Goal: Information Seeking & Learning: Learn about a topic

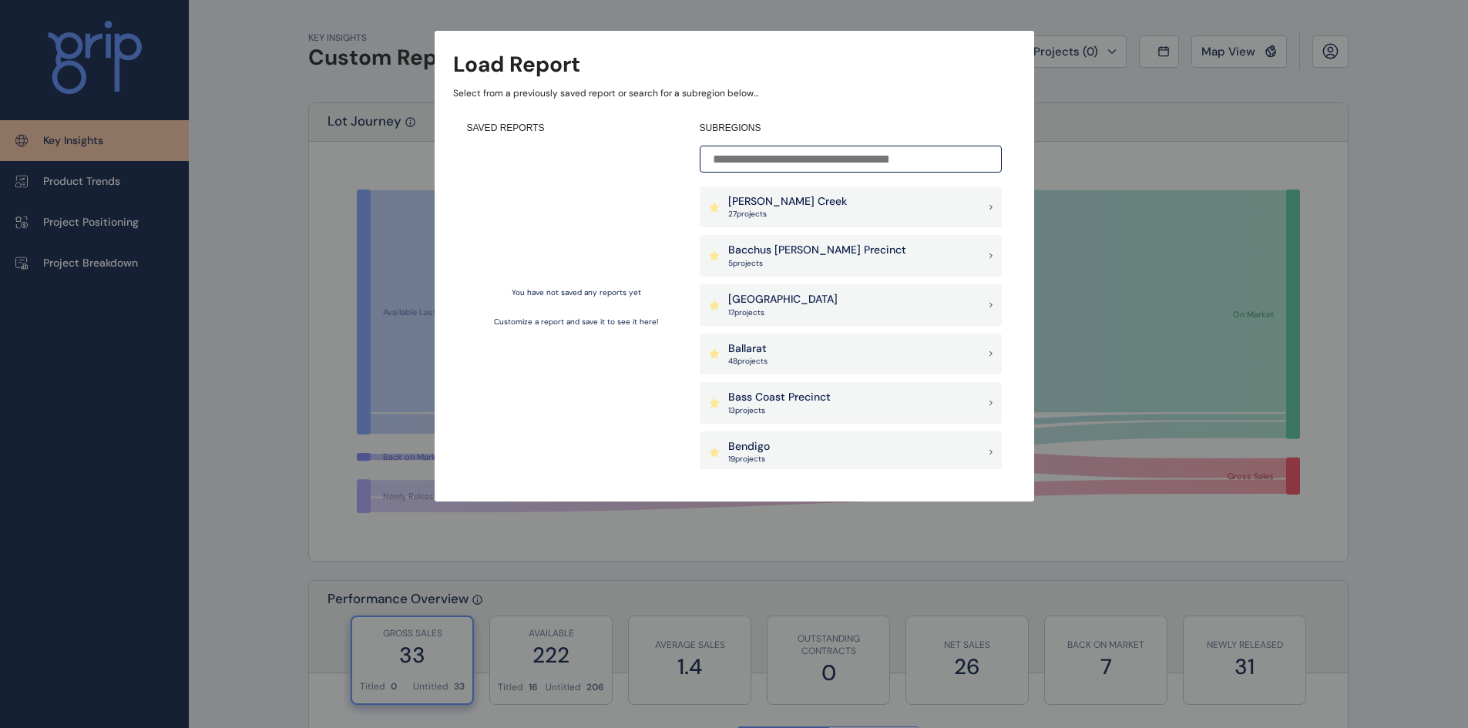
click at [786, 153] on input at bounding box center [851, 159] width 302 height 27
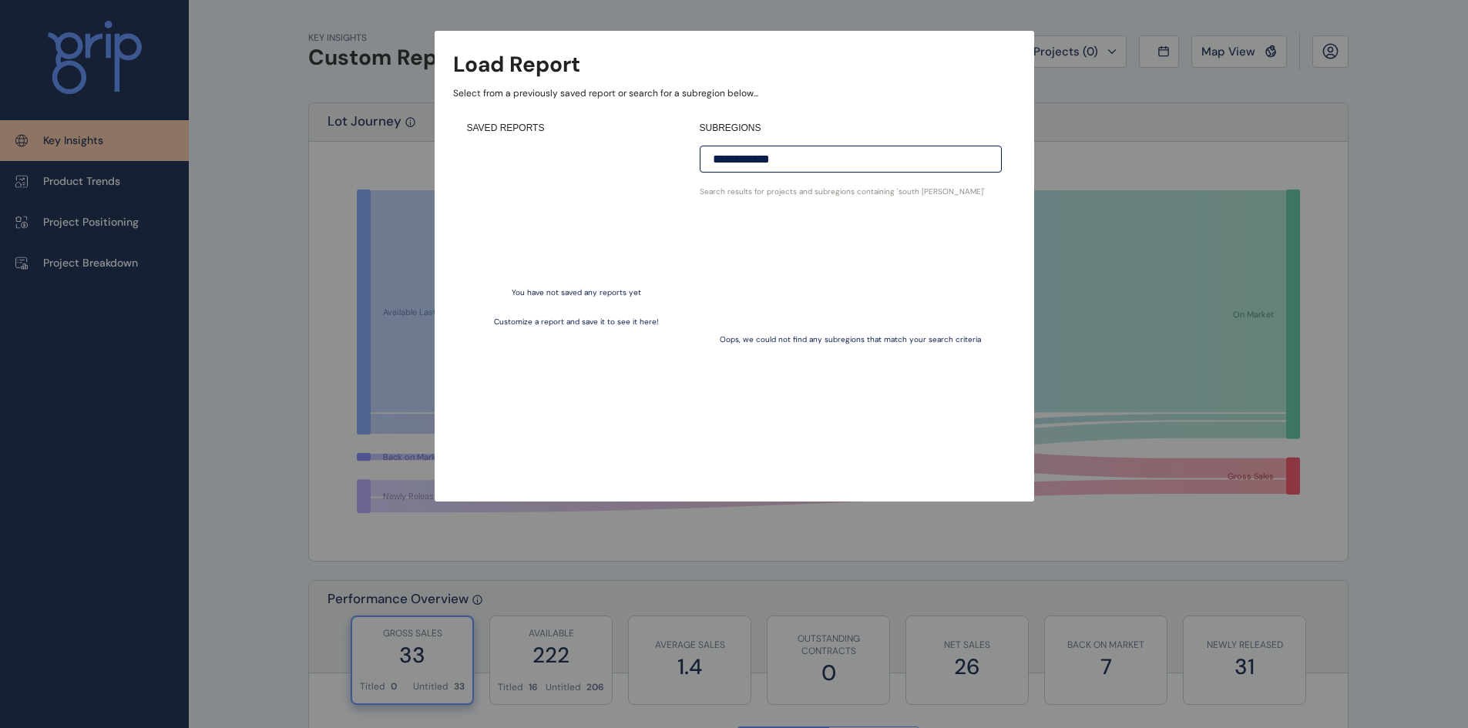
click at [1101, 147] on div "**********" at bounding box center [734, 235] width 1468 height 471
click at [915, 156] on input "**********" at bounding box center [851, 159] width 302 height 27
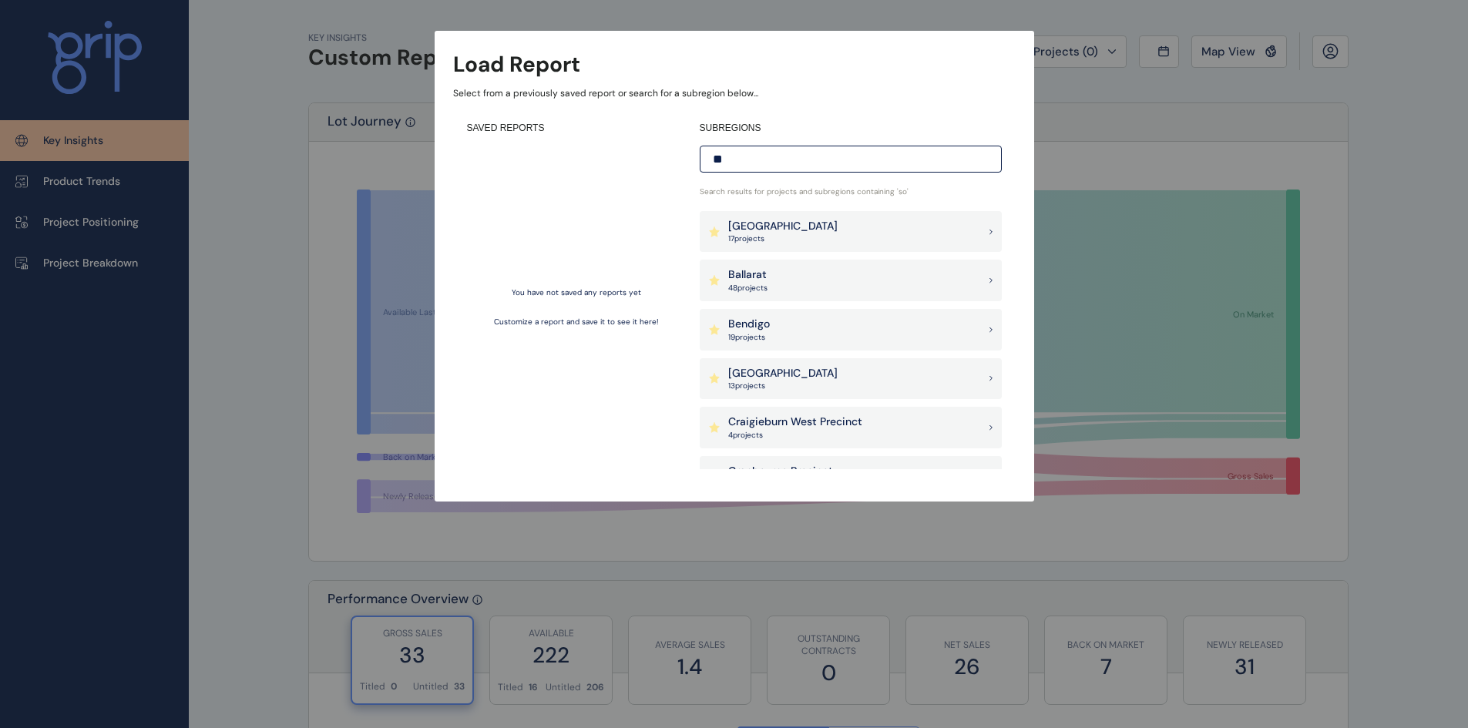
type input "*"
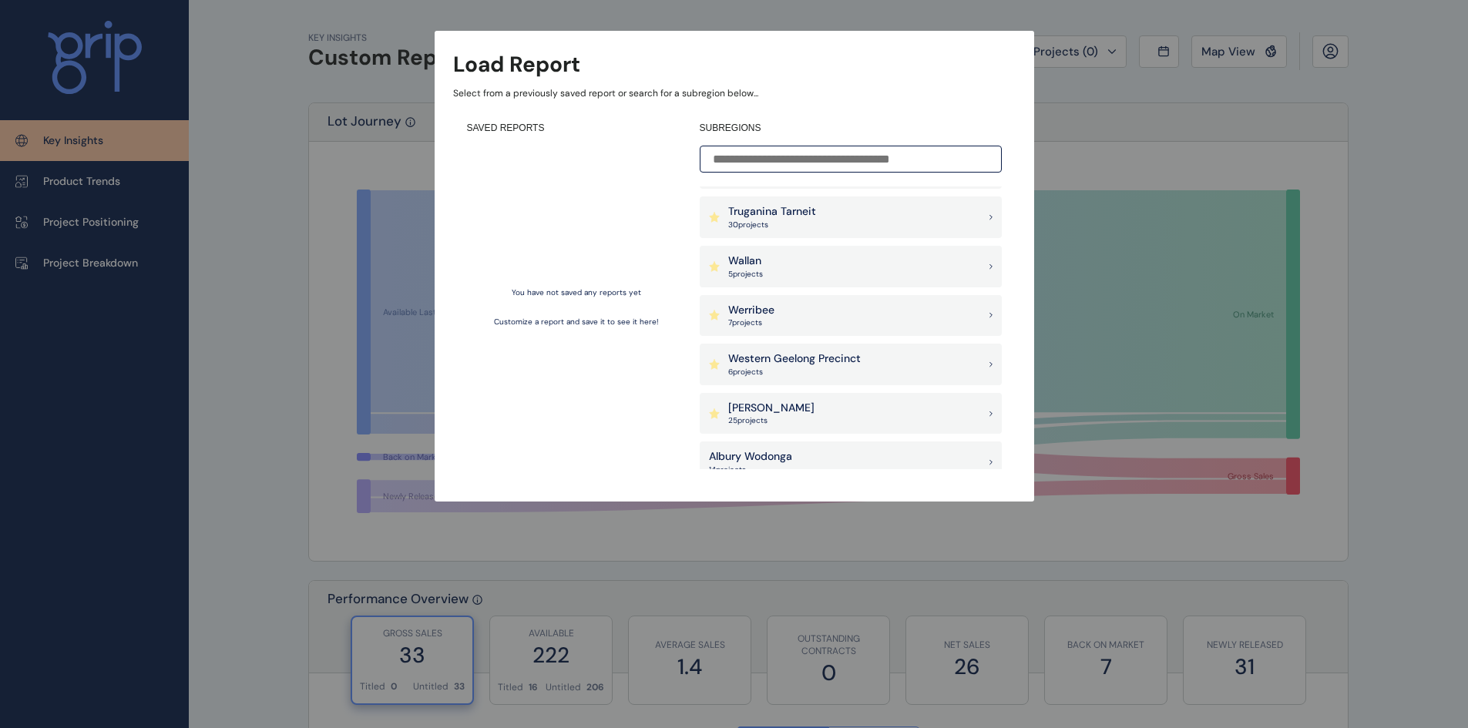
click at [795, 410] on div "[PERSON_NAME] 25 project s" at bounding box center [851, 414] width 302 height 42
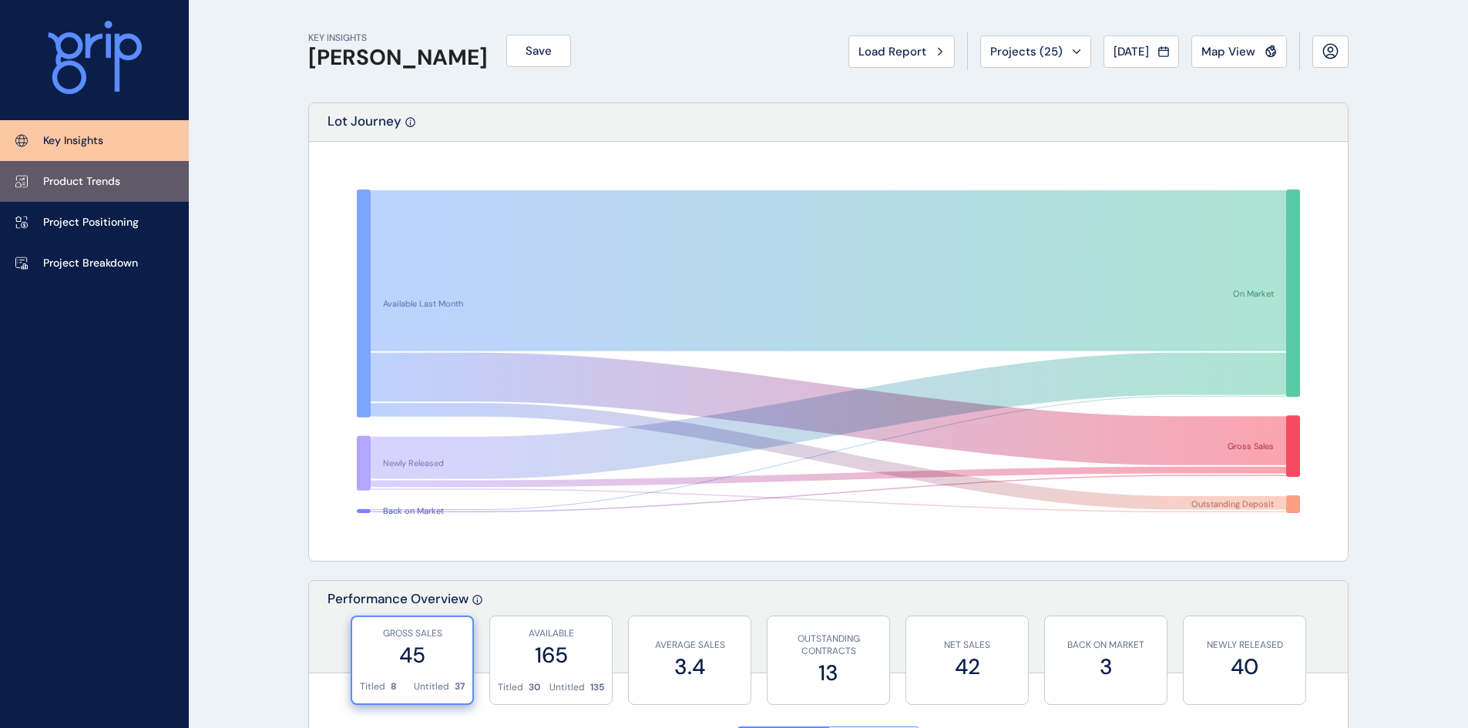
drag, startPoint x: 95, startPoint y: 180, endPoint x: 136, endPoint y: 173, distance: 41.4
click at [95, 180] on p "Product Trends" at bounding box center [81, 181] width 77 height 15
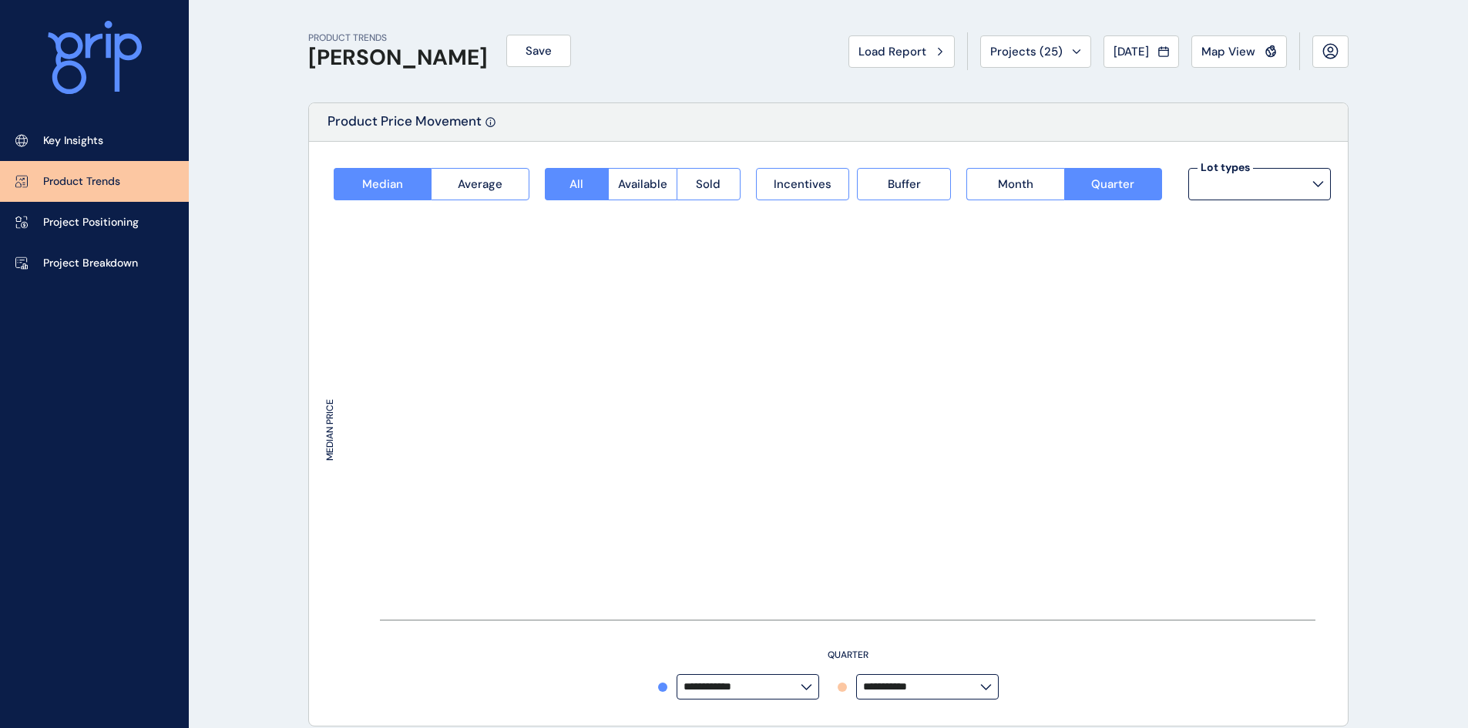
type input "**********"
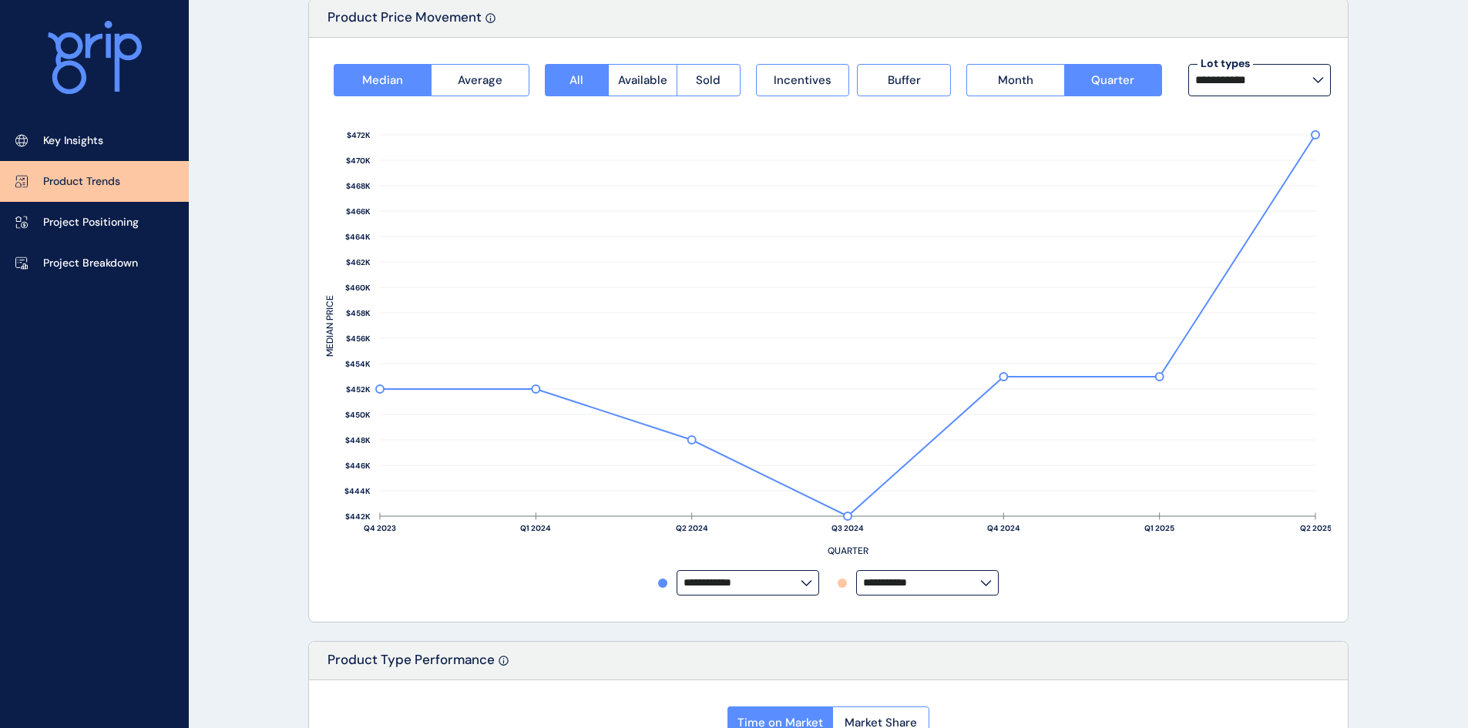
scroll to position [77, 0]
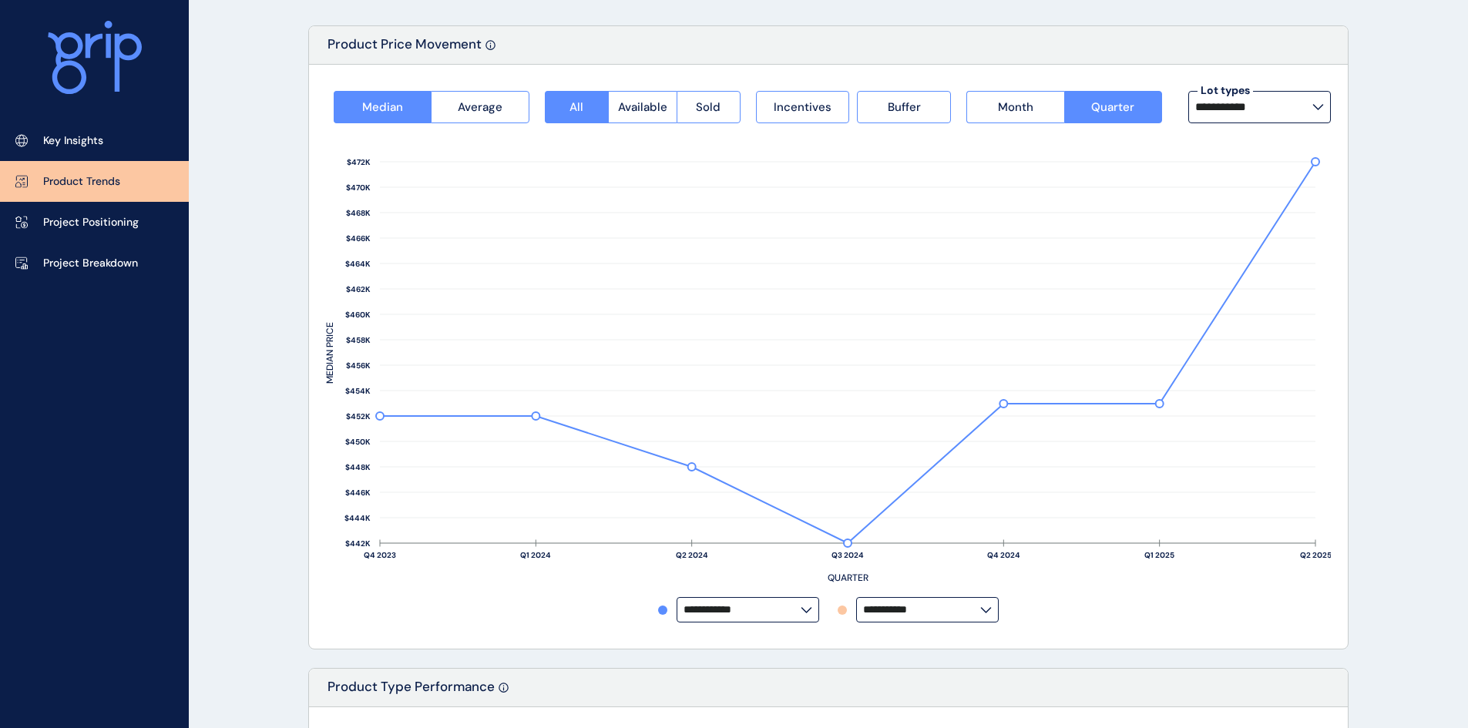
click at [1254, 105] on input "**********" at bounding box center [1253, 107] width 117 height 12
click at [1040, 105] on button "Month" at bounding box center [1014, 107] width 97 height 32
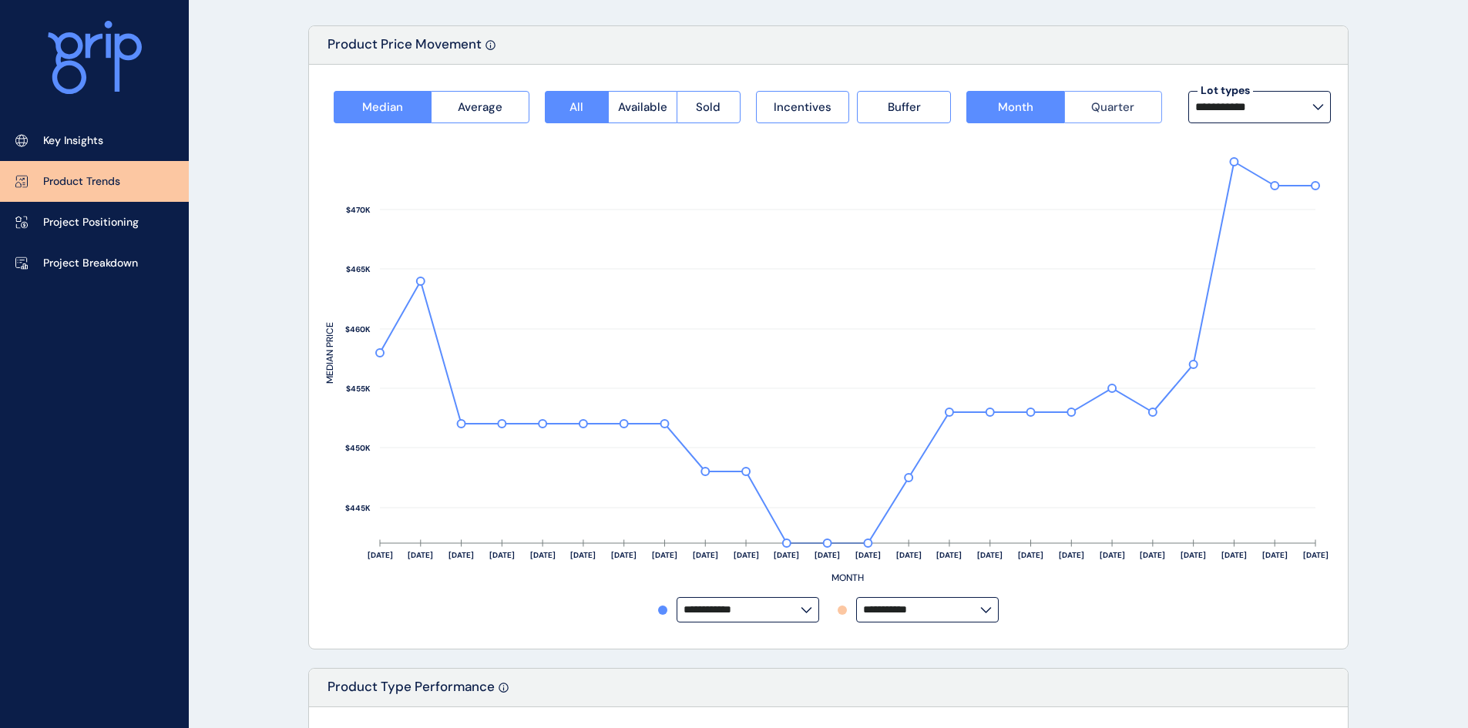
click at [1095, 105] on span "Quarter" at bounding box center [1112, 106] width 43 height 15
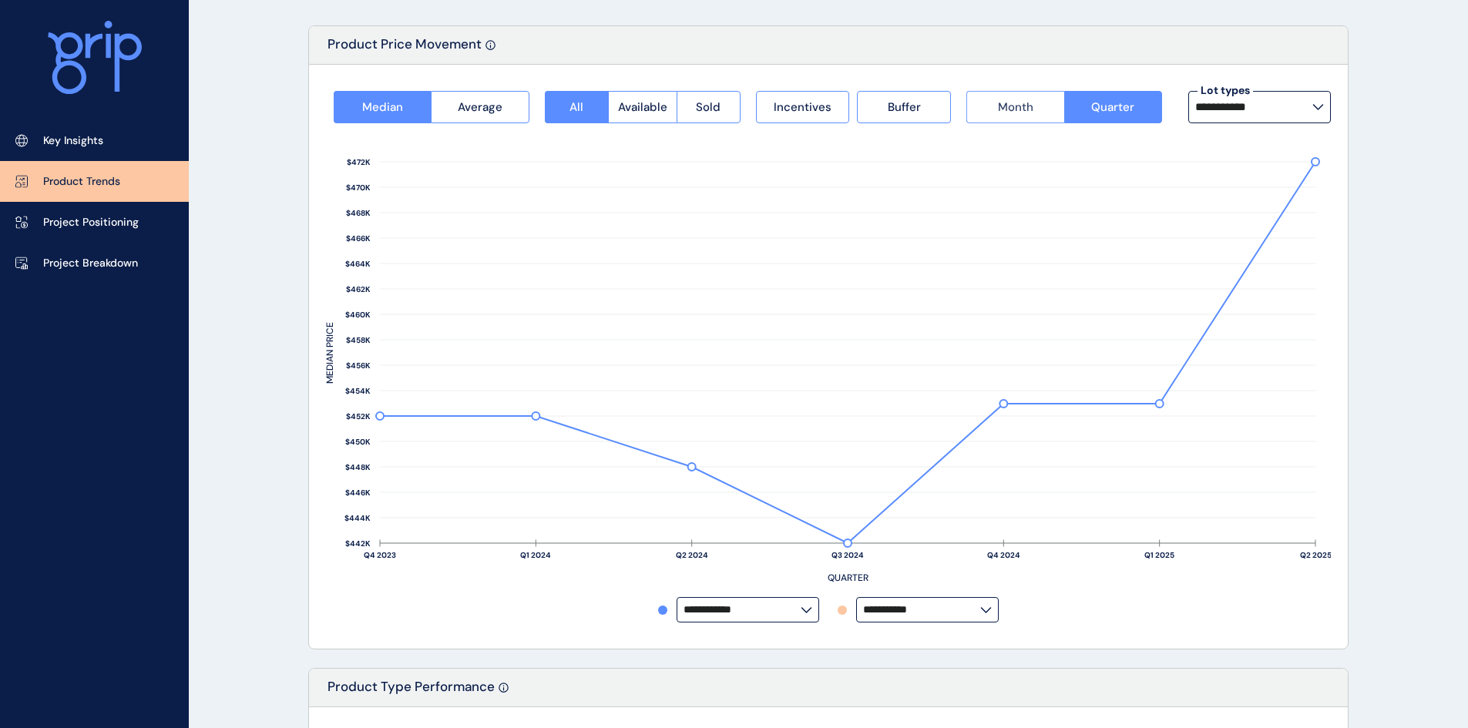
click at [1013, 108] on span "Month" at bounding box center [1015, 106] width 35 height 15
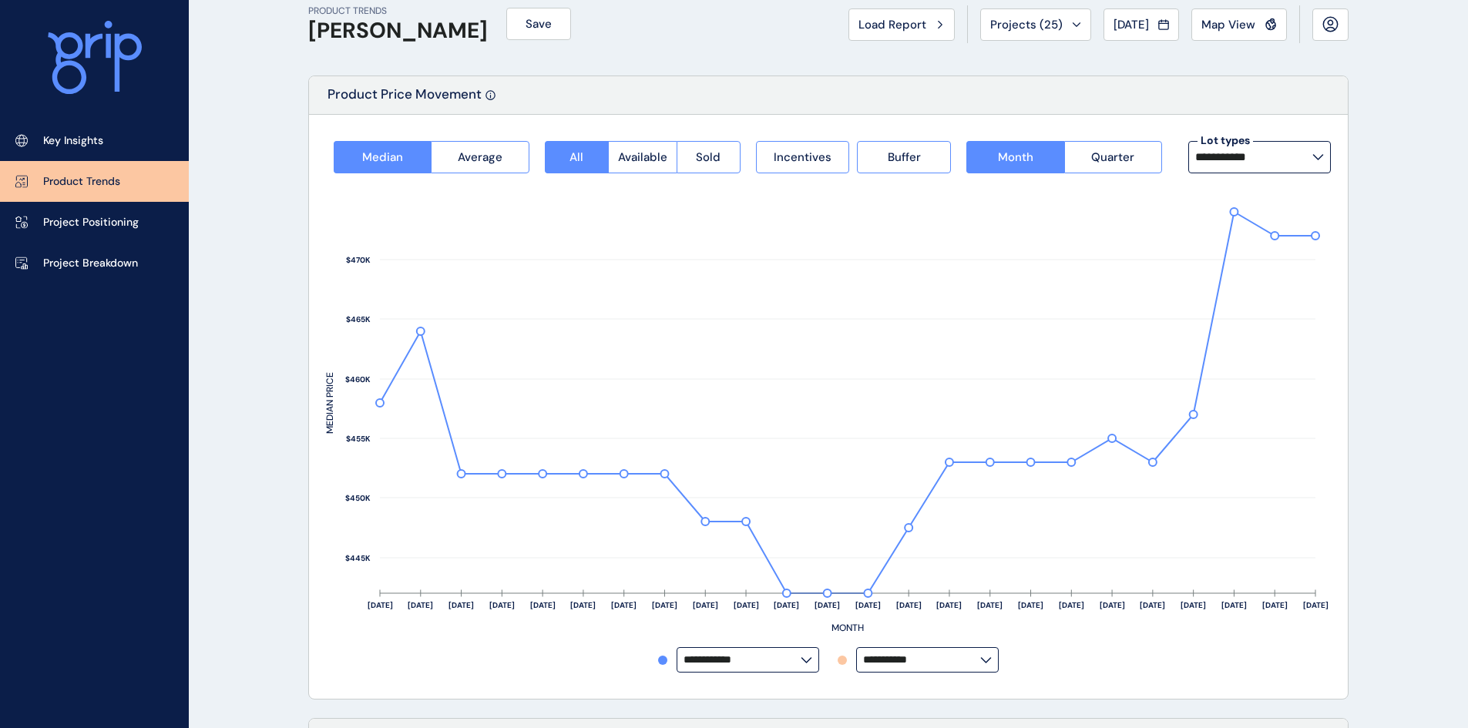
scroll to position [0, 0]
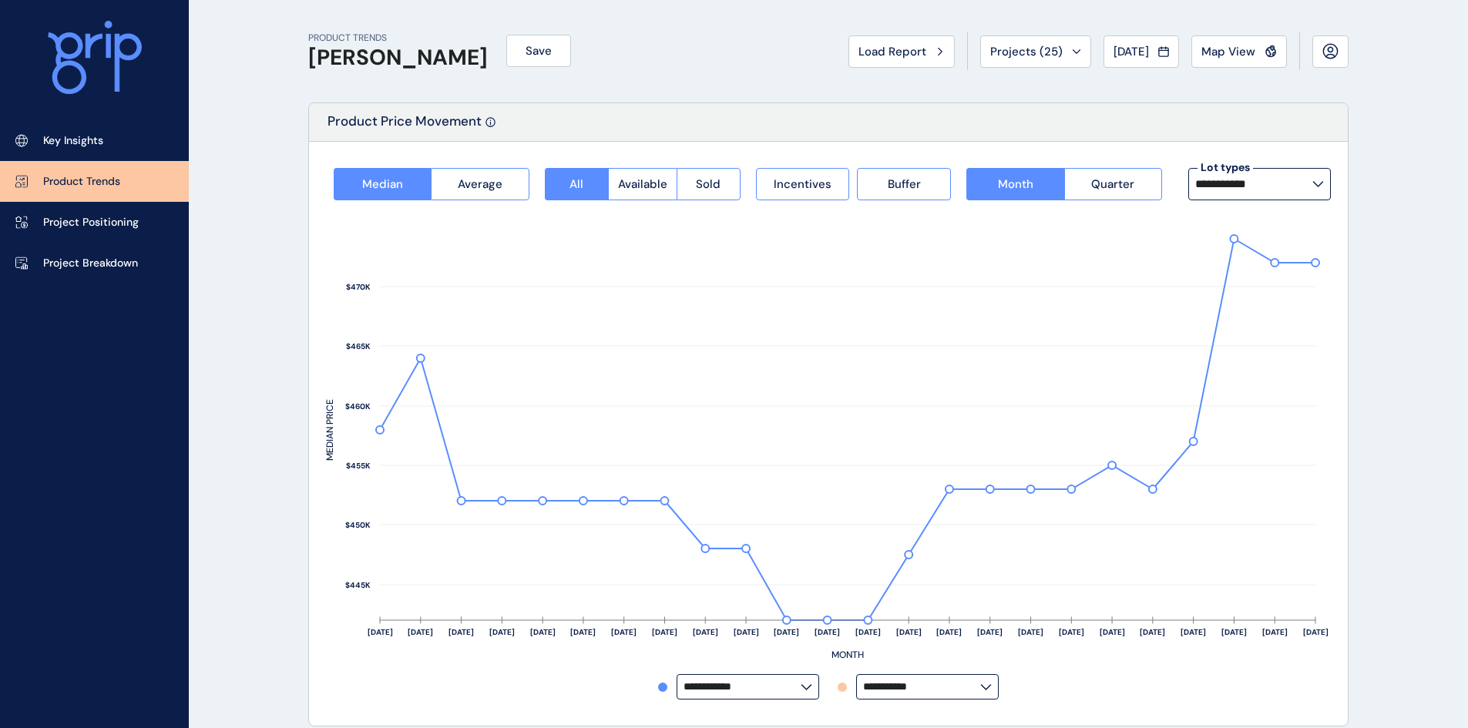
click at [114, 59] on icon at bounding box center [95, 58] width 94 height 74
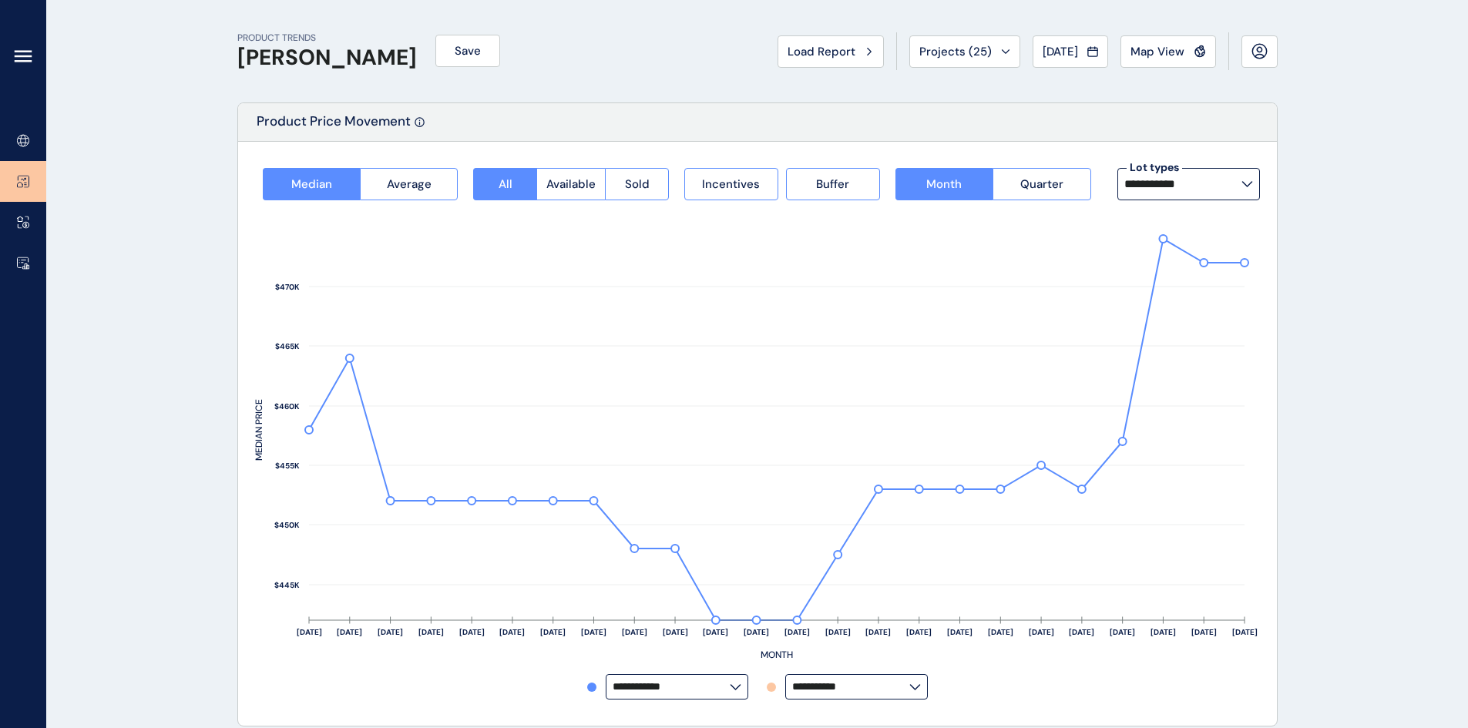
click at [25, 36] on div at bounding box center [23, 60] width 46 height 120
click at [26, 75] on div at bounding box center [23, 60] width 46 height 120
click at [20, 61] on icon at bounding box center [22, 61] width 15 height 0
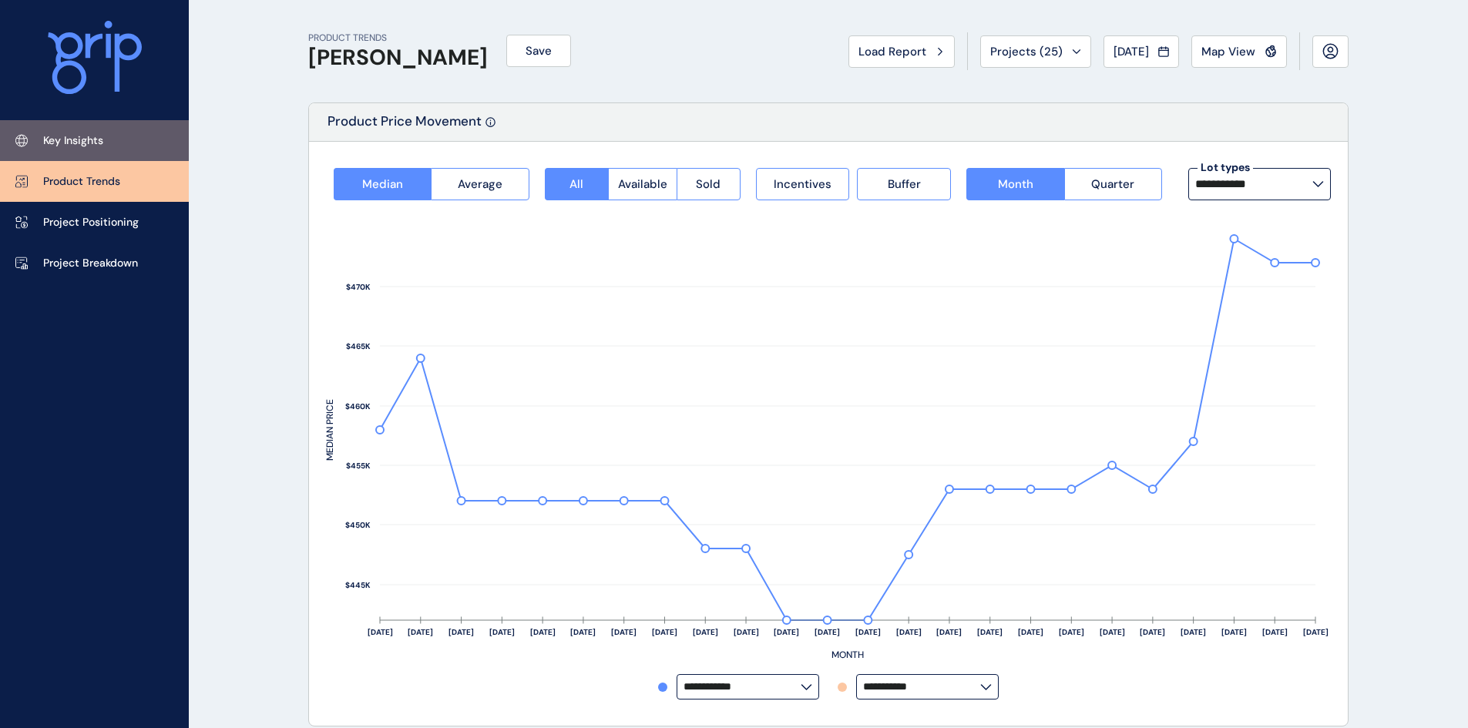
click at [59, 139] on p "Key Insights" at bounding box center [73, 140] width 60 height 15
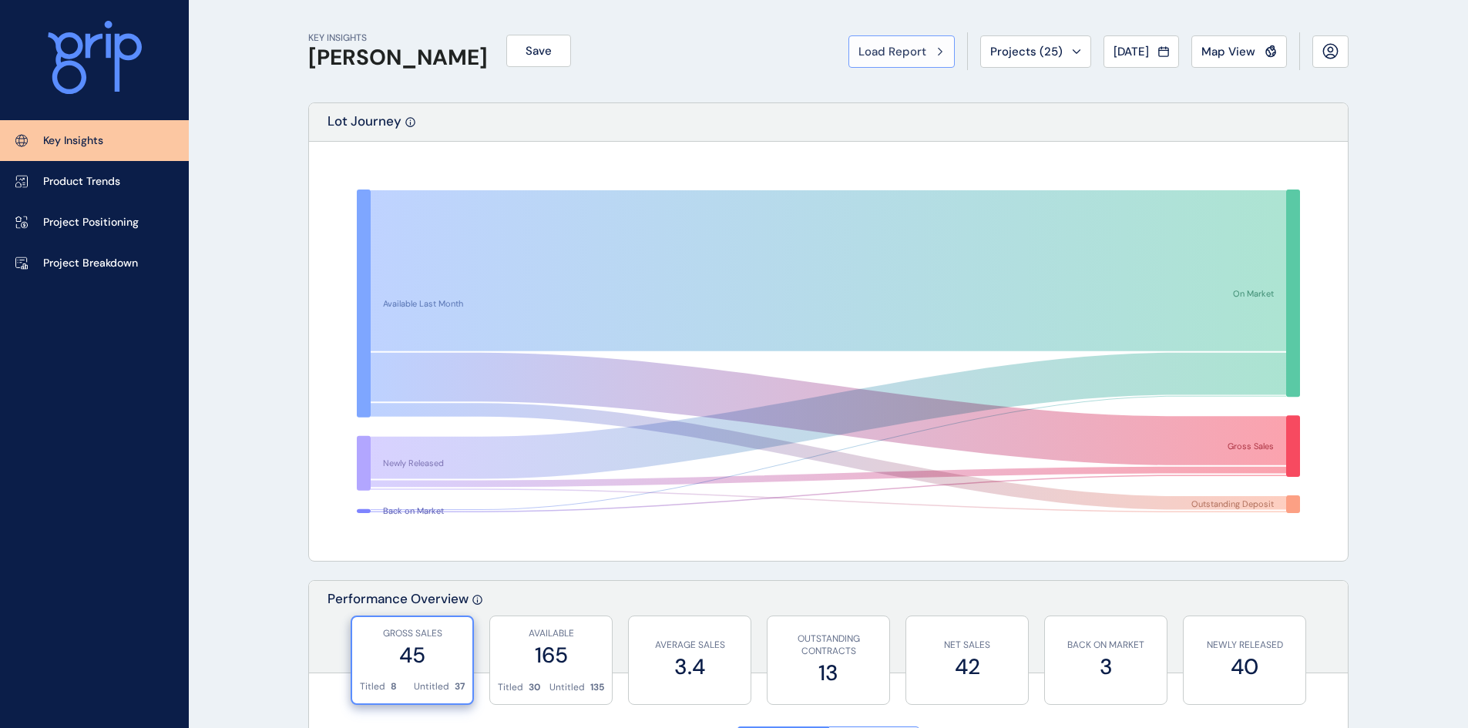
click at [874, 55] on span "Load Report" at bounding box center [892, 51] width 68 height 15
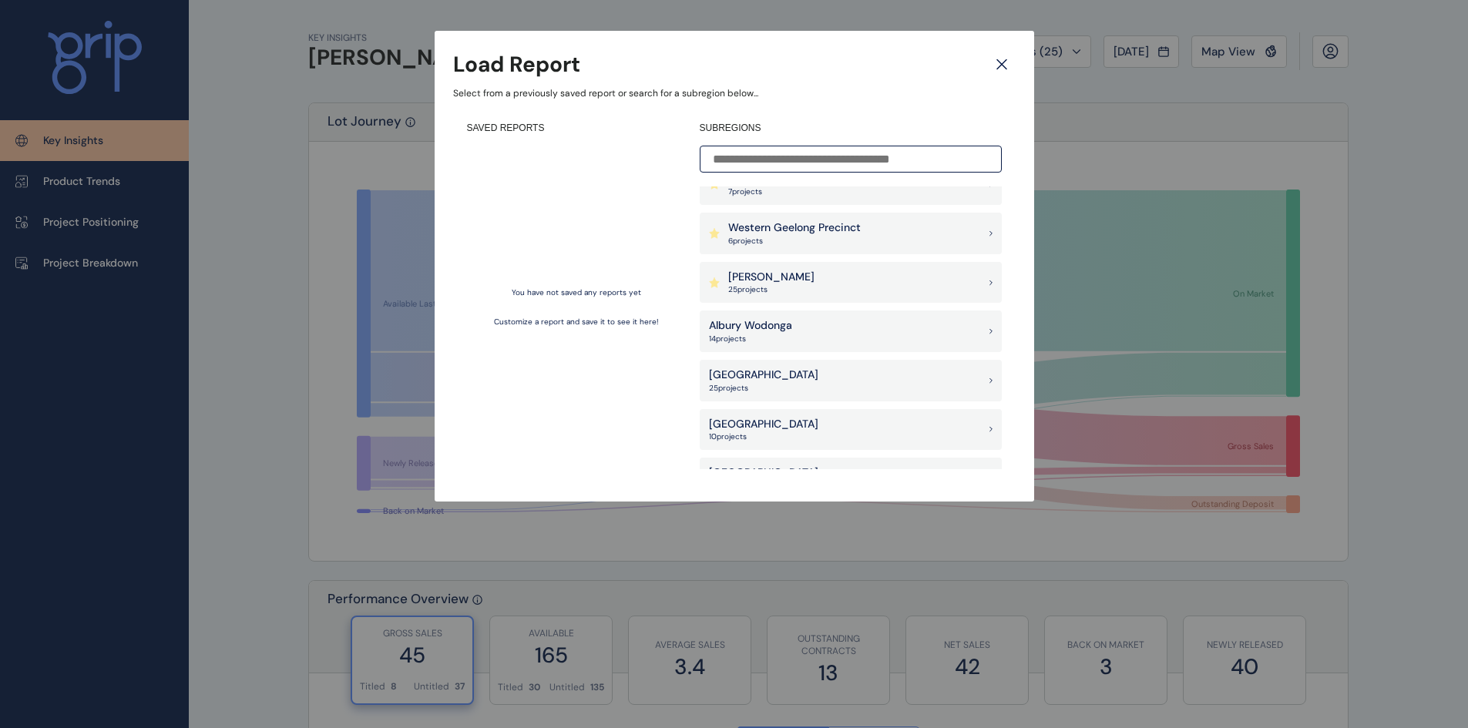
scroll to position [1452, 0]
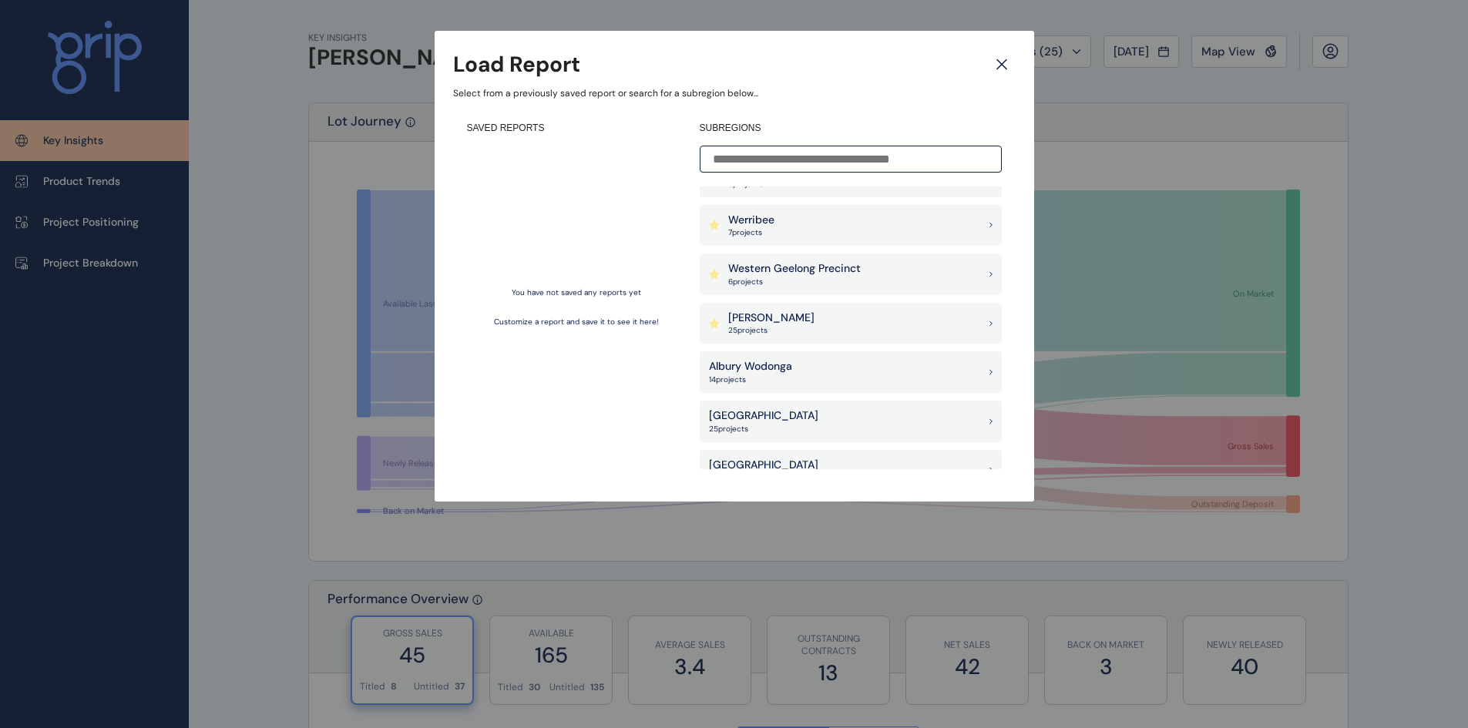
click at [857, 314] on div "[PERSON_NAME] 25 project s" at bounding box center [851, 324] width 302 height 42
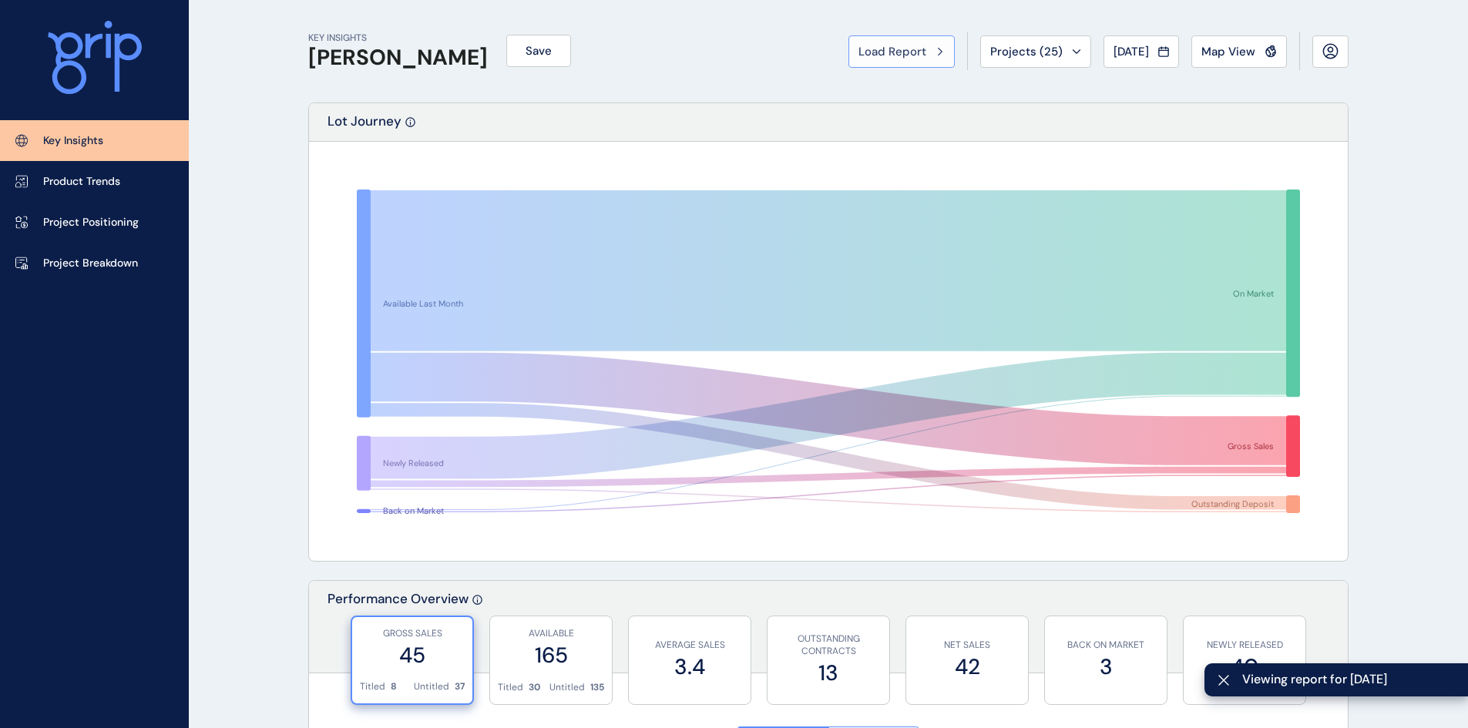
click at [919, 57] on div "Load Report" at bounding box center [901, 51] width 86 height 15
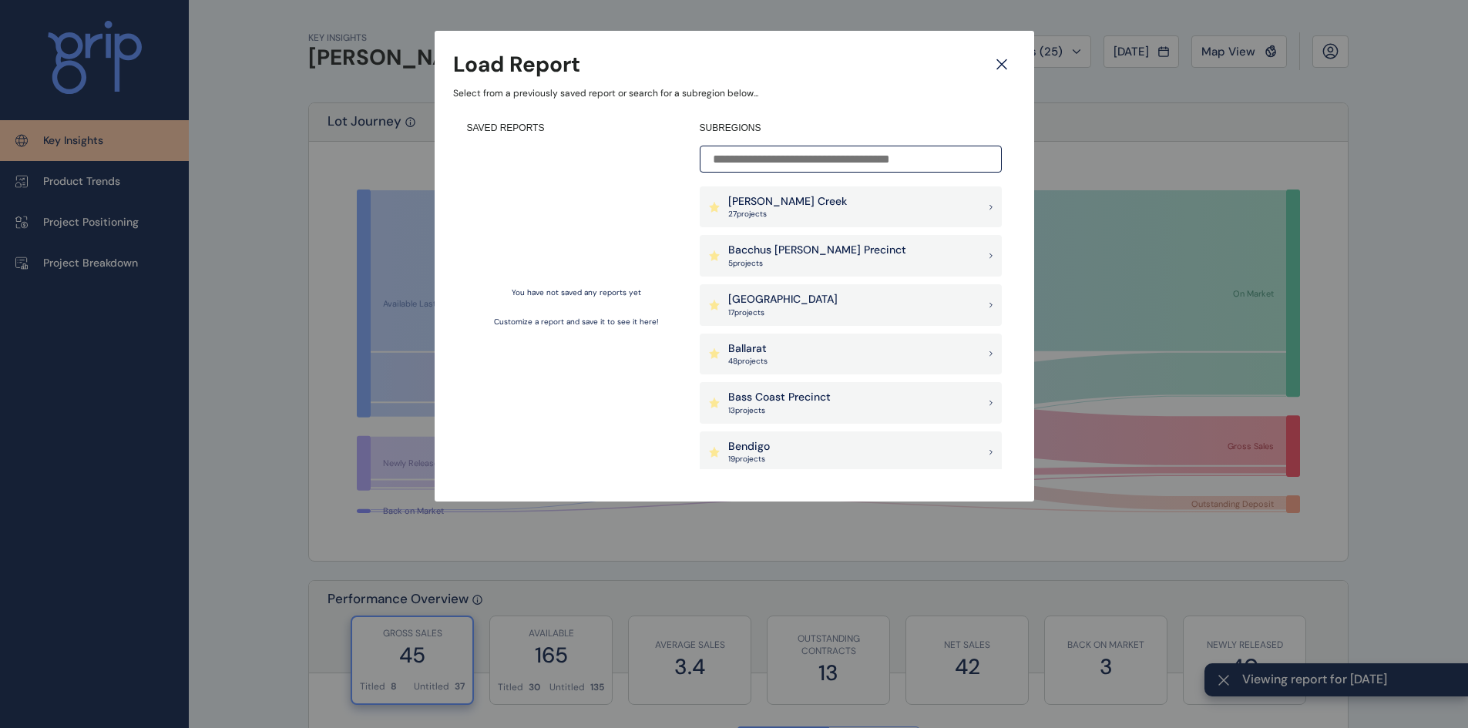
click at [1005, 65] on icon at bounding box center [1002, 64] width 28 height 27
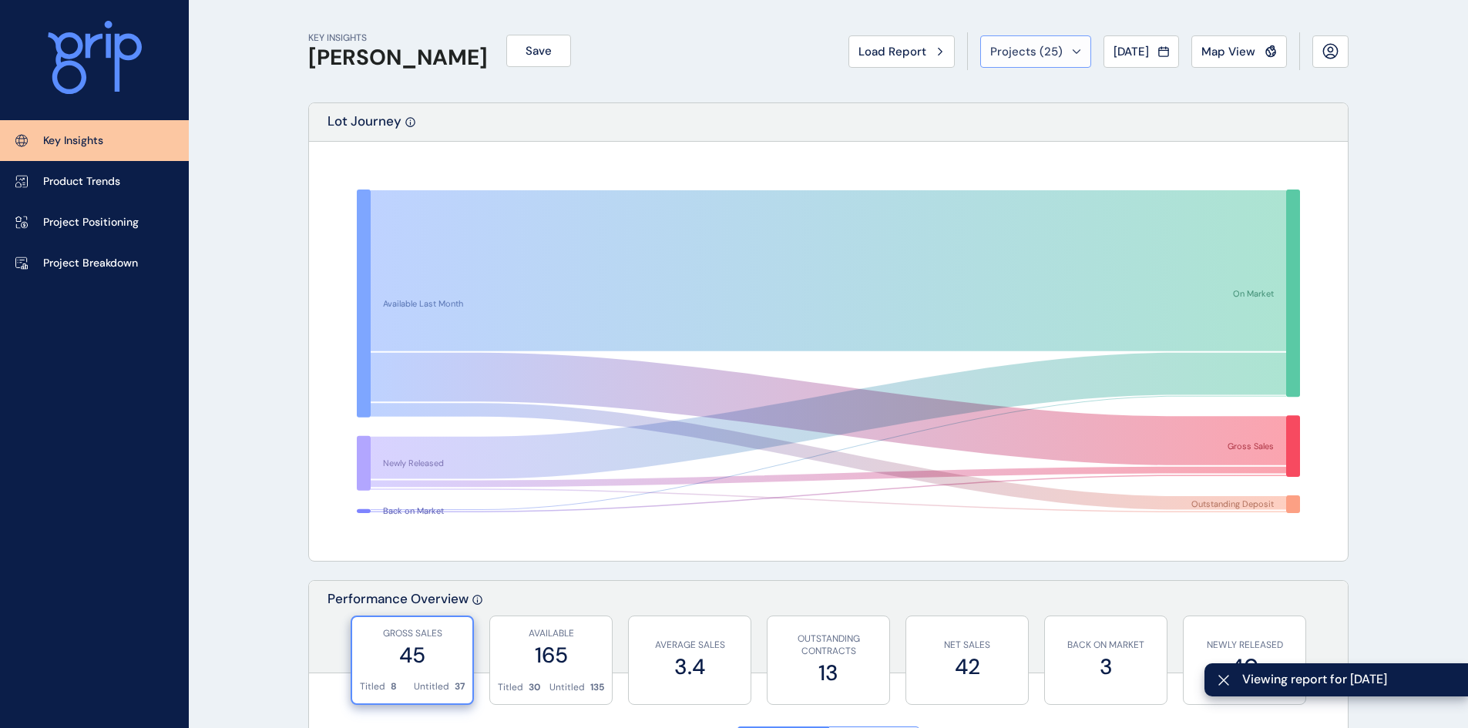
click at [1025, 53] on span "Projects ( 25 )" at bounding box center [1026, 51] width 72 height 15
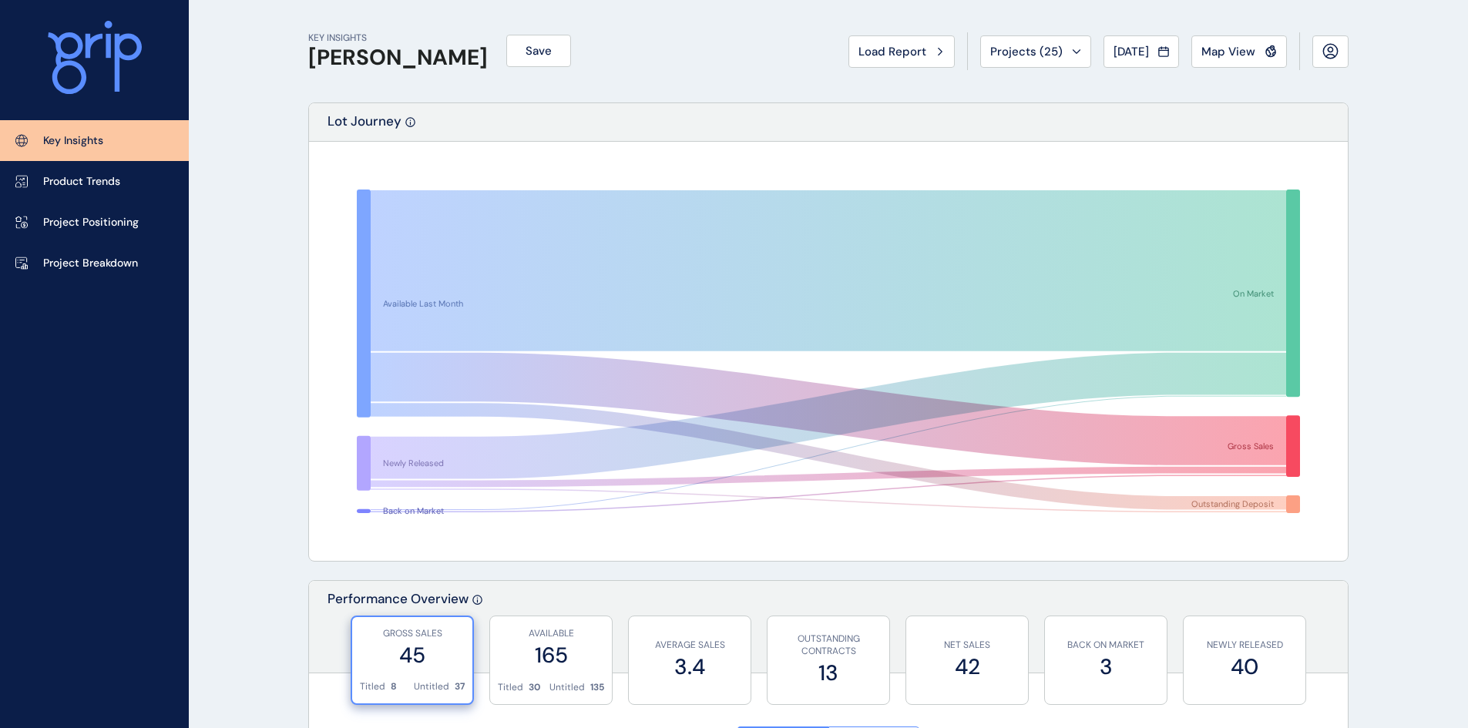
click at [1025, 53] on span "Projects ( 25 )" at bounding box center [1026, 51] width 72 height 15
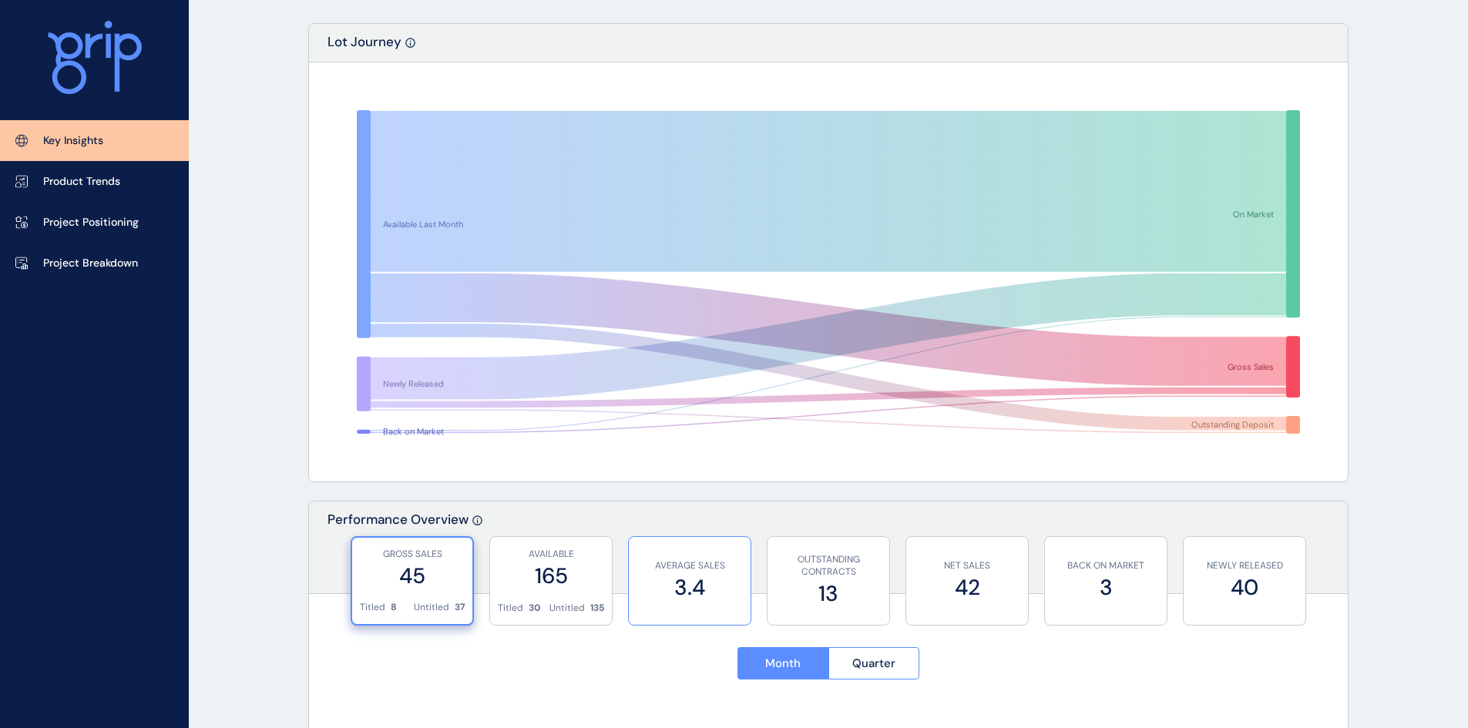
scroll to position [154, 0]
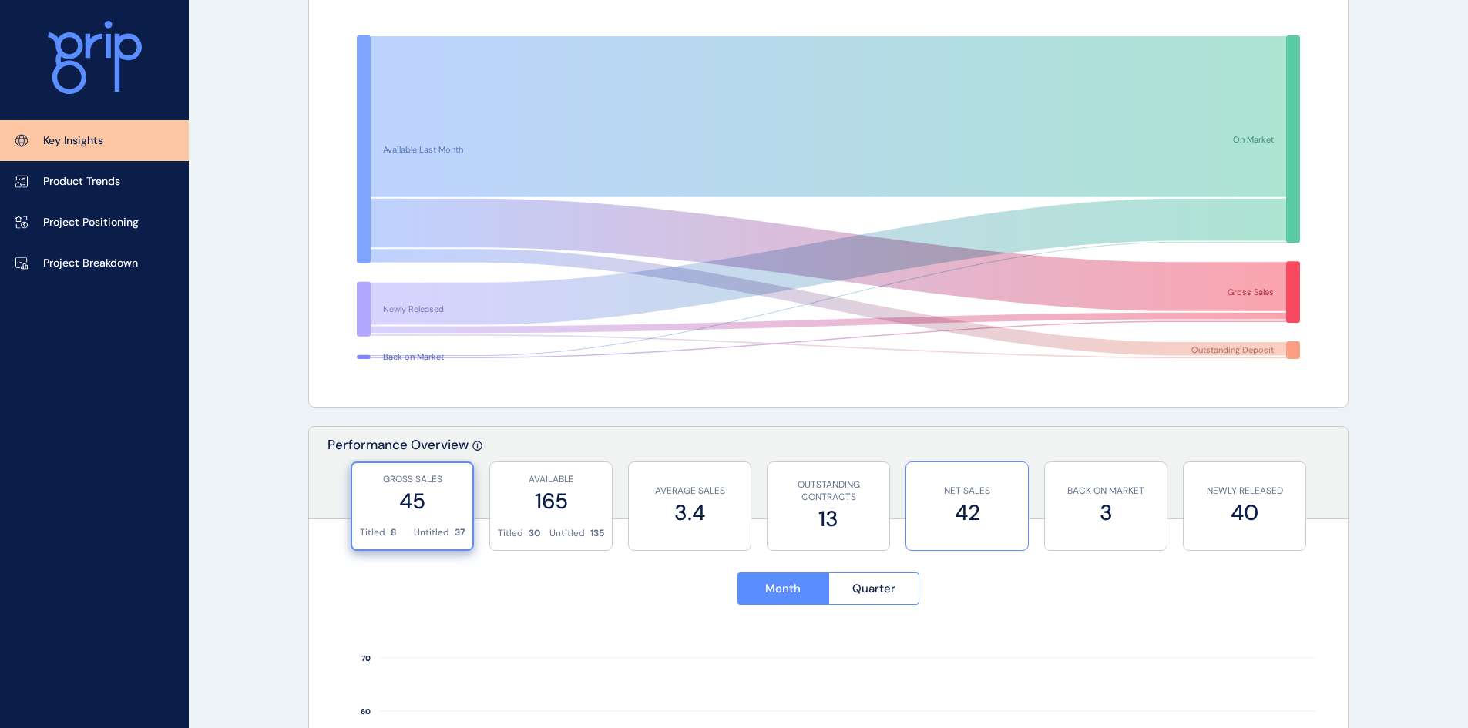
click at [986, 515] on label "42" at bounding box center [967, 513] width 106 height 30
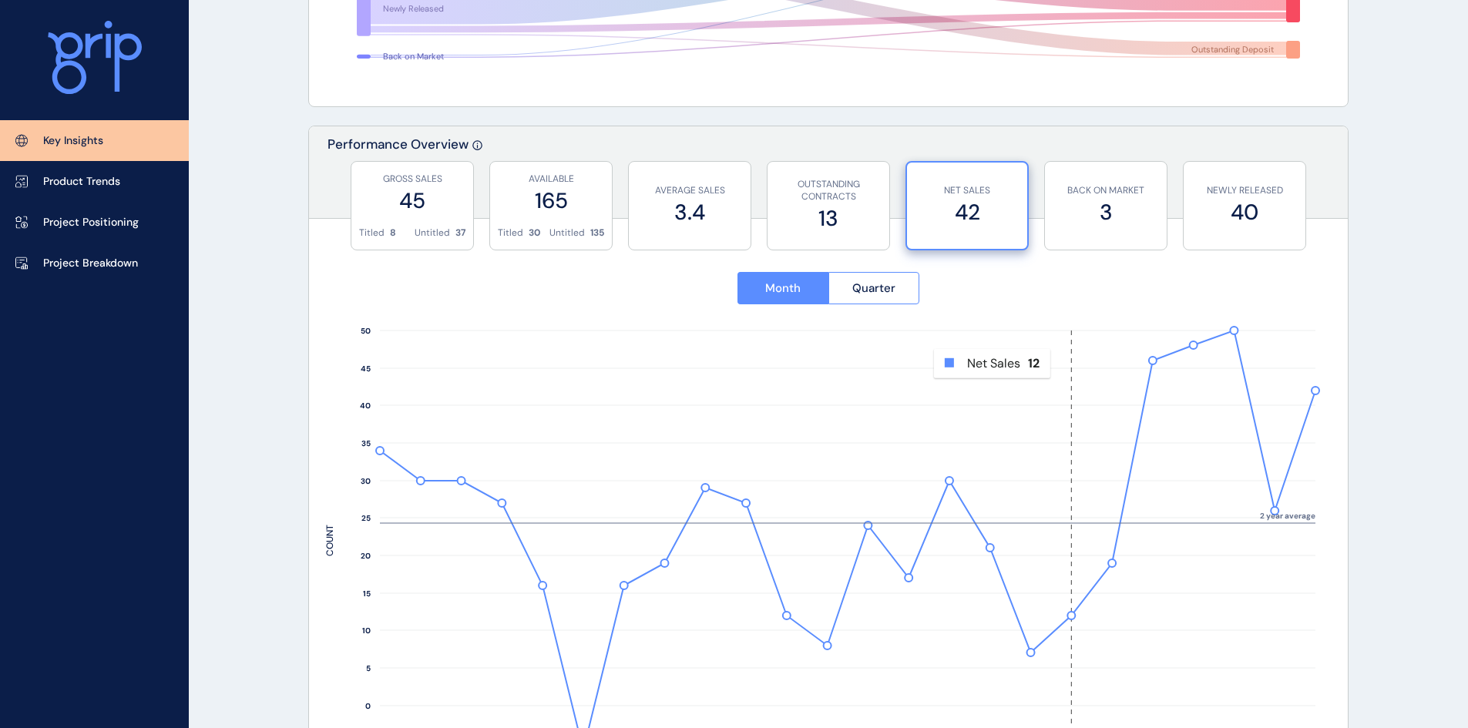
scroll to position [462, 0]
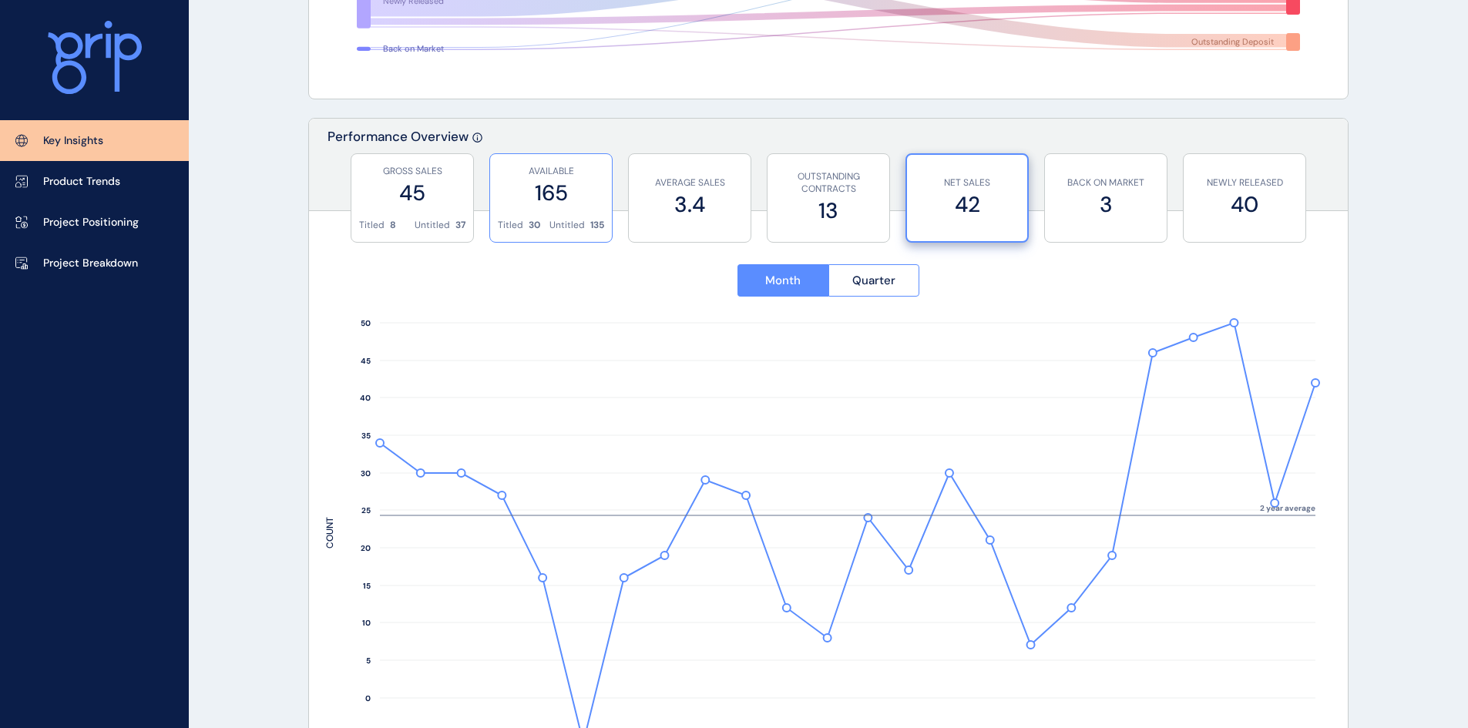
click at [587, 206] on label "165" at bounding box center [551, 193] width 106 height 30
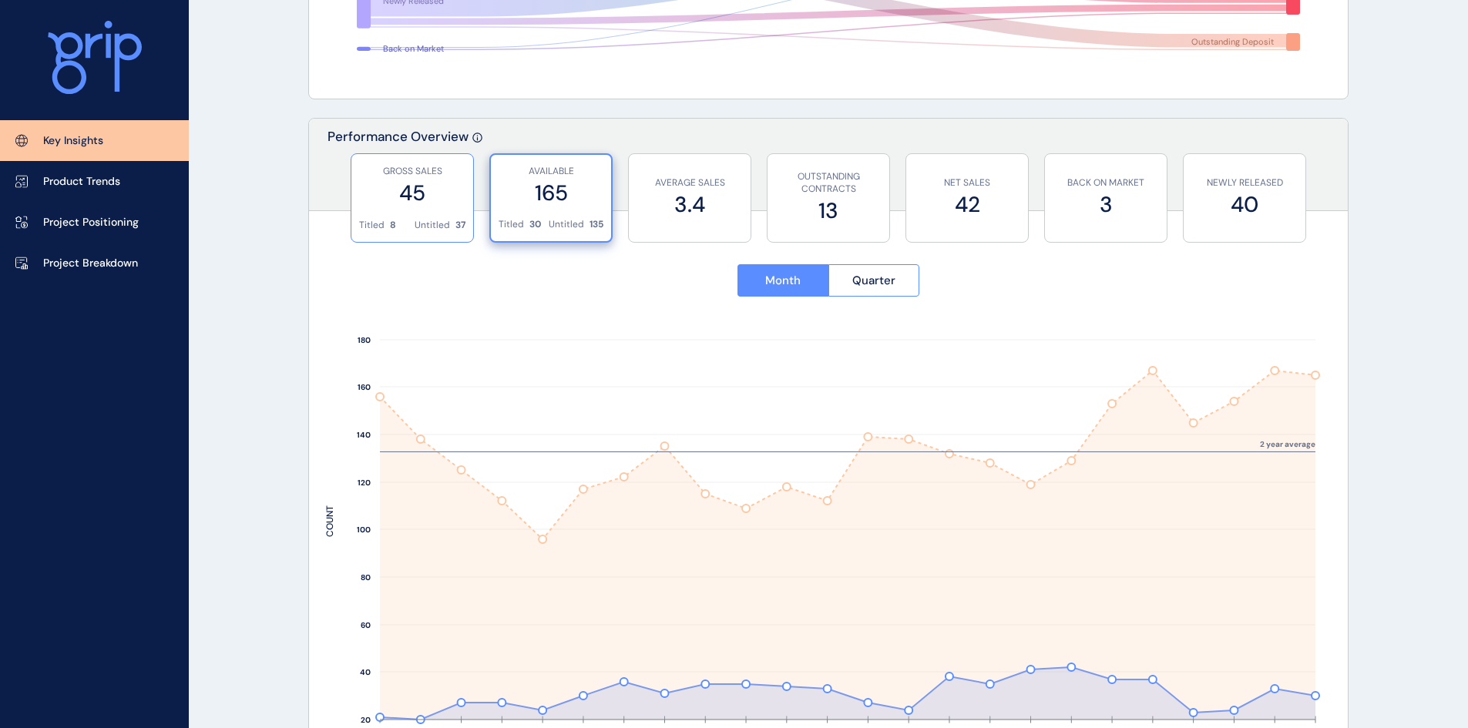
click at [418, 195] on label "45" at bounding box center [412, 193] width 106 height 30
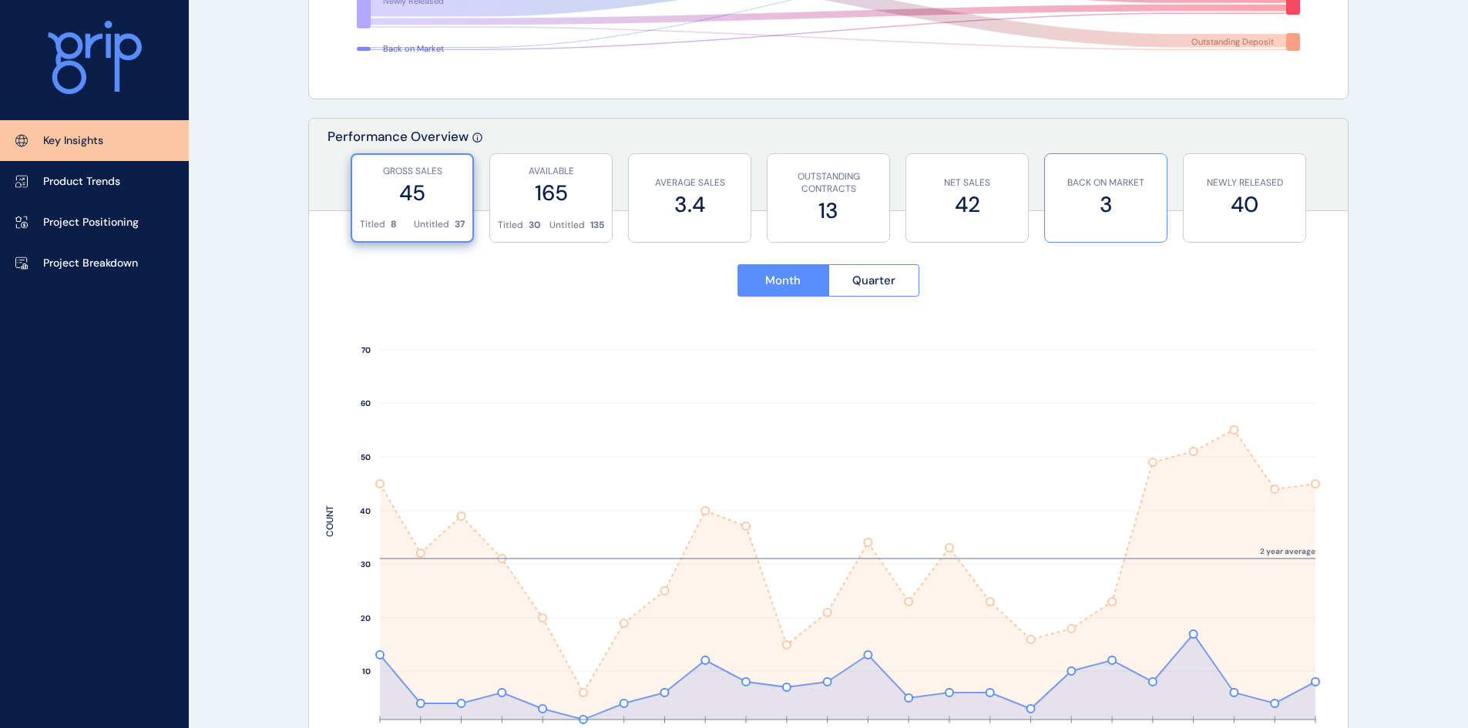
click at [1121, 211] on label "3" at bounding box center [1106, 205] width 106 height 30
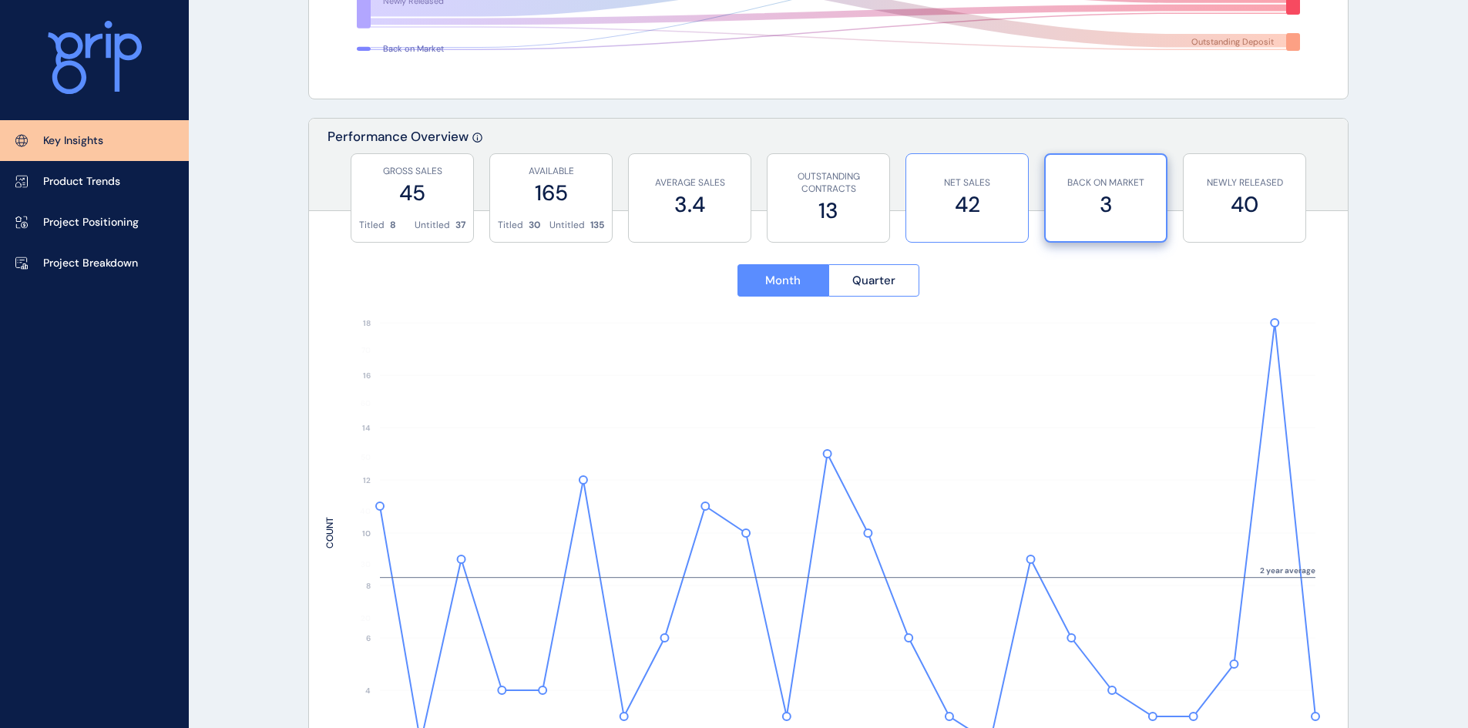
click at [982, 206] on label "42" at bounding box center [967, 205] width 106 height 30
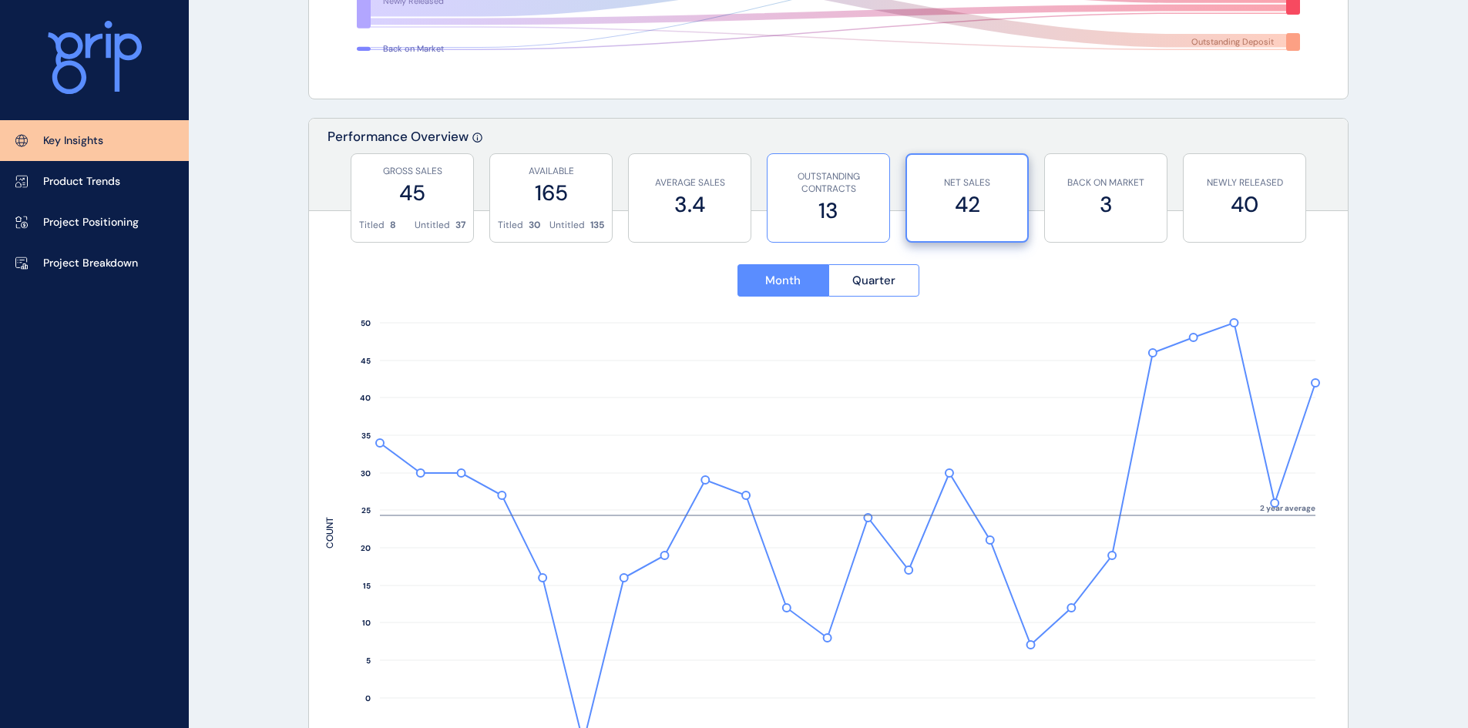
click at [824, 201] on label "13" at bounding box center [828, 211] width 106 height 30
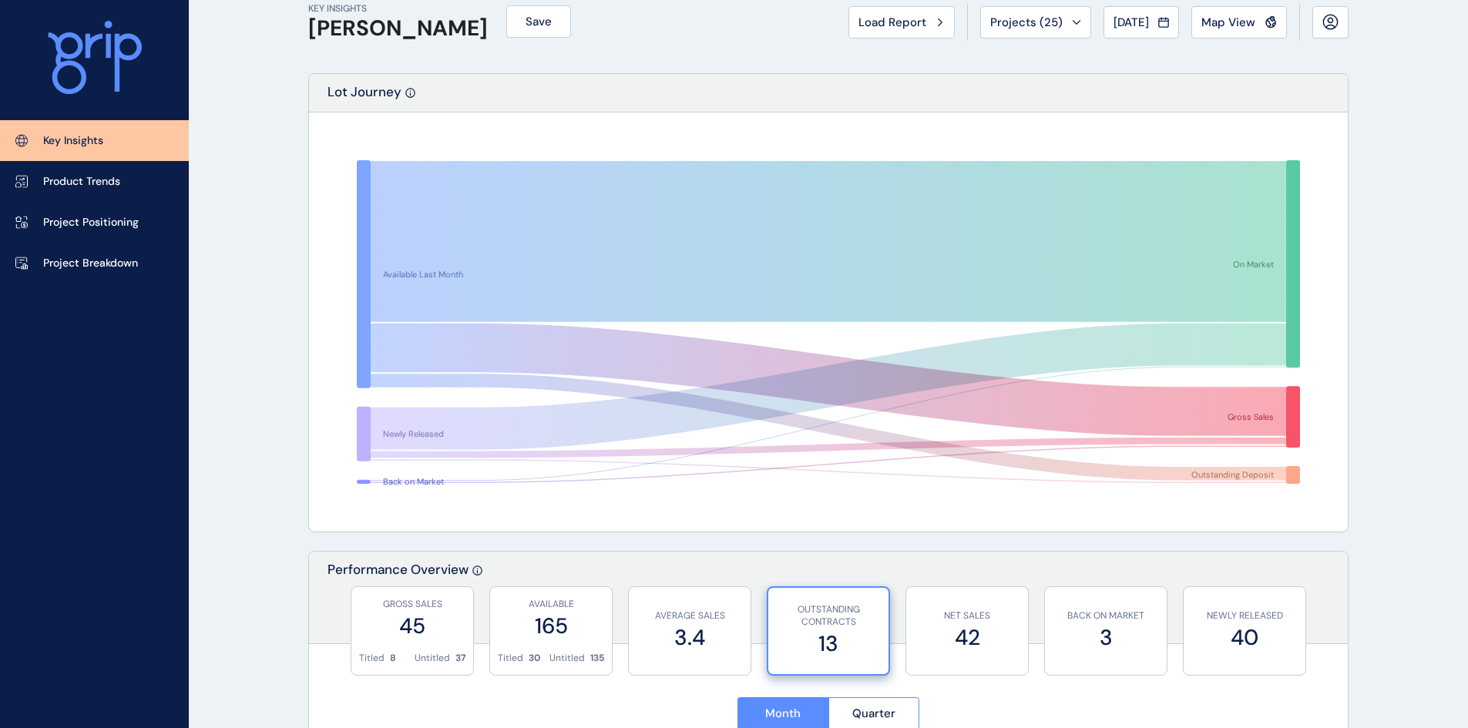
scroll to position [0, 0]
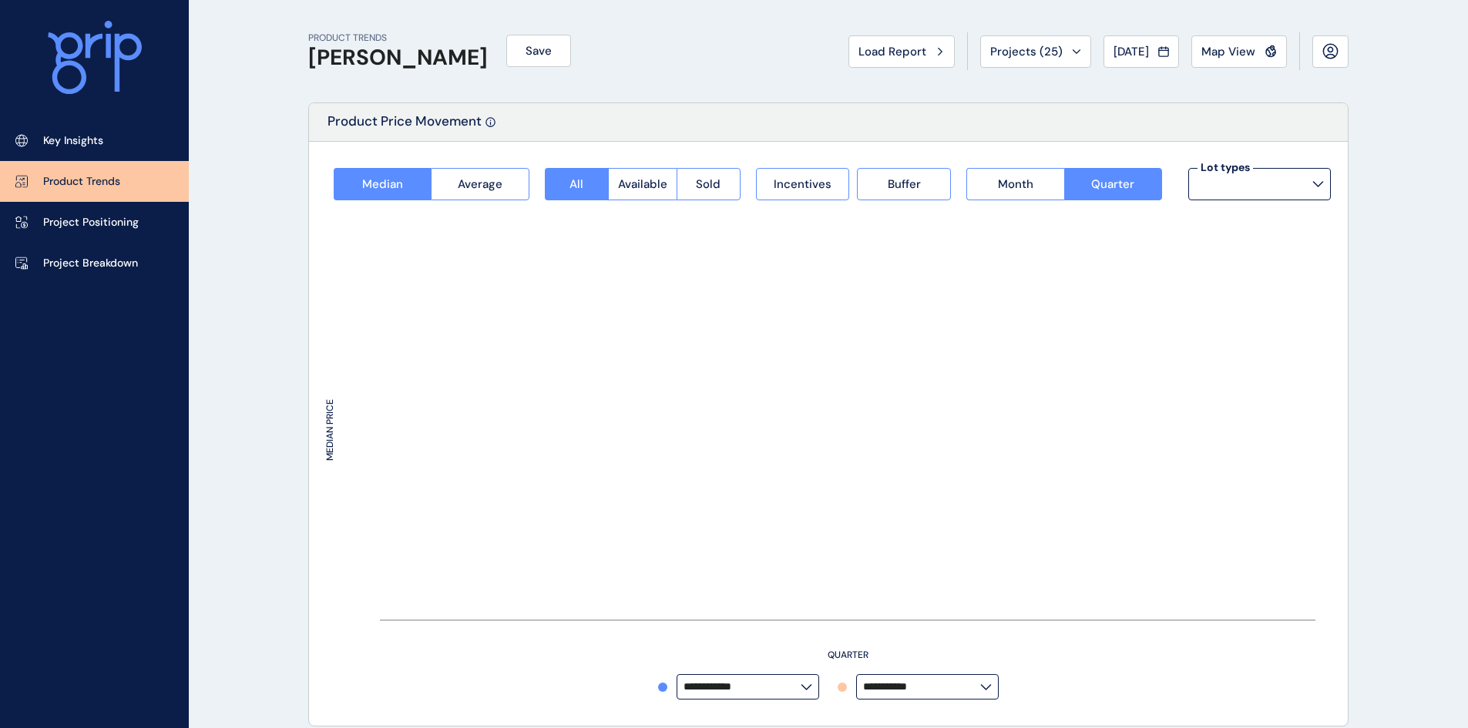
type input "**********"
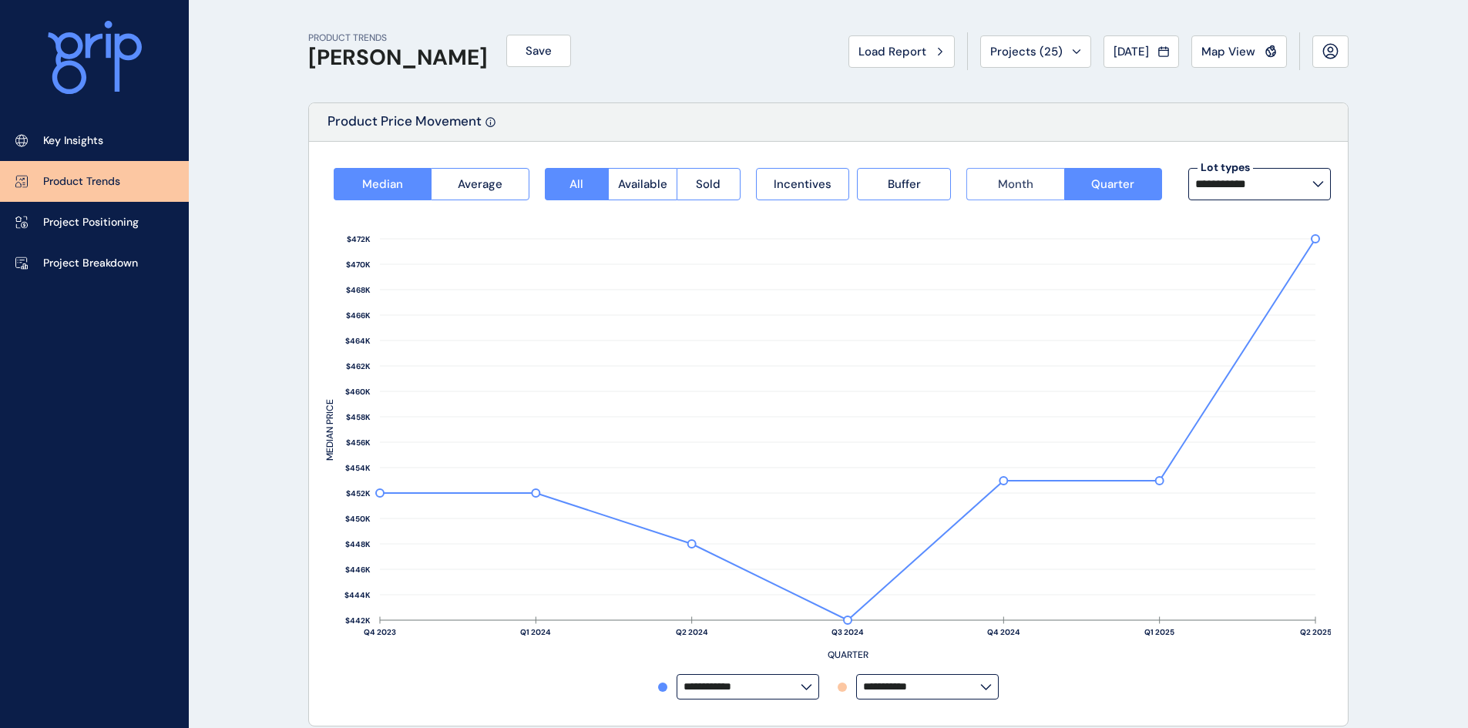
click at [1020, 186] on span "Month" at bounding box center [1015, 183] width 35 height 15
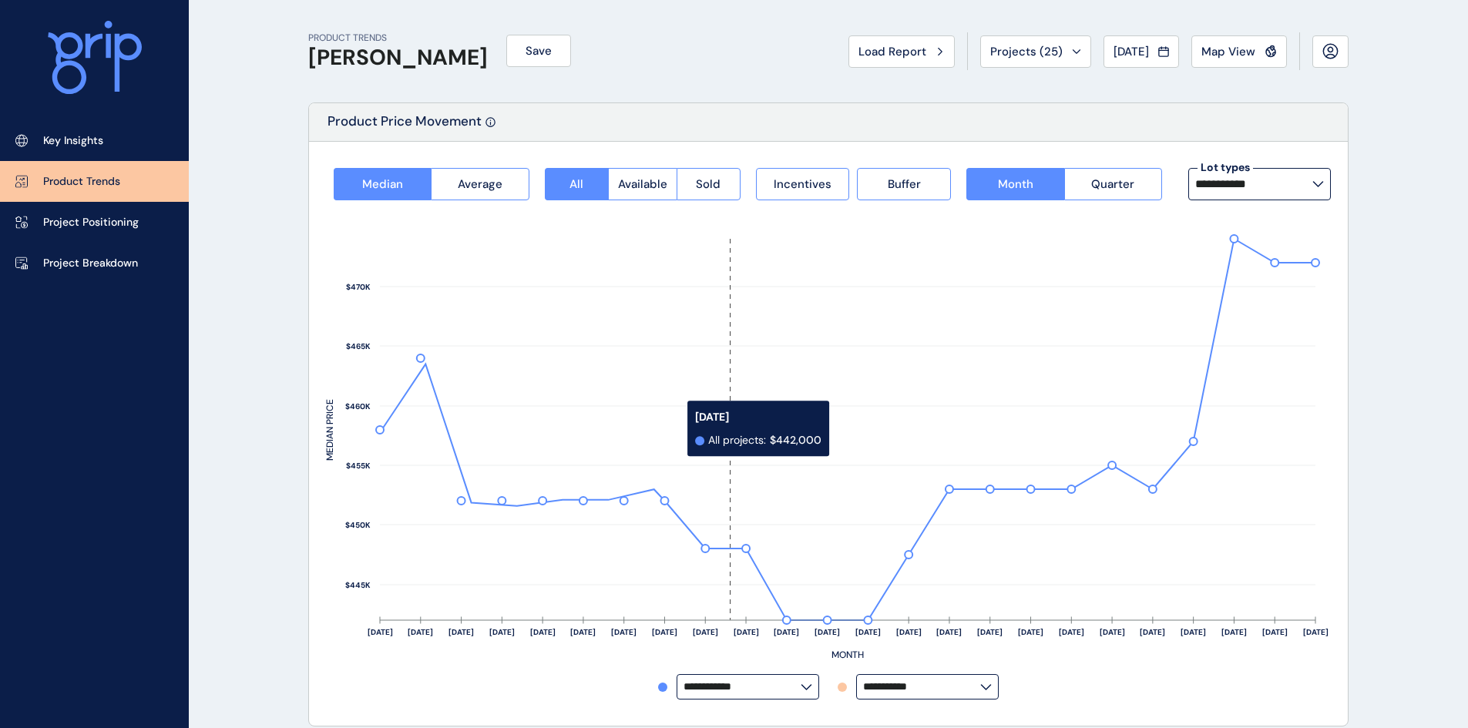
drag, startPoint x: 582, startPoint y: 419, endPoint x: 849, endPoint y: 431, distance: 267.6
click at [849, 431] on g "[DATE] Sep ’[DATE] Nov ’[DATE] Jan ’[DATE] Mar ’[DATE] May ’[DATE] [DATE] ’[DAT…" at bounding box center [826, 448] width 1005 height 426
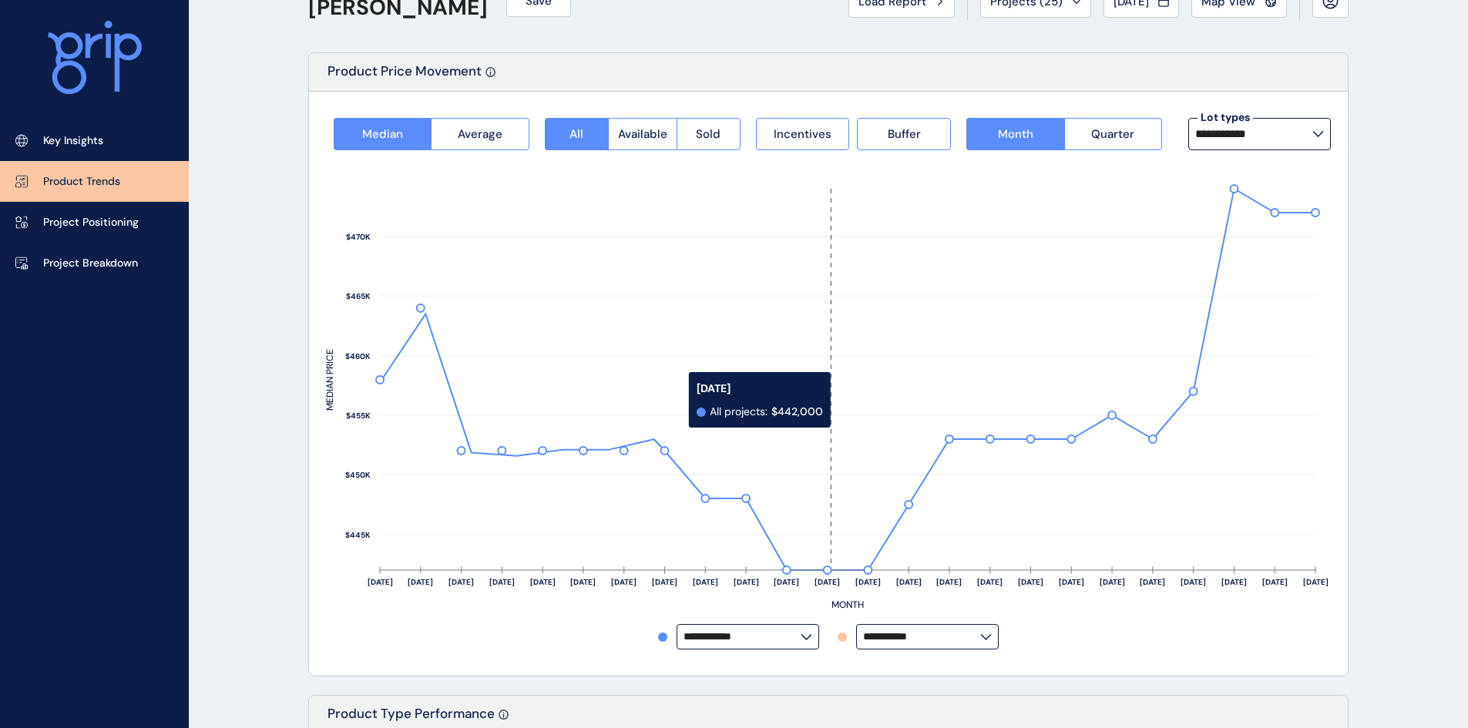
scroll to position [77, 0]
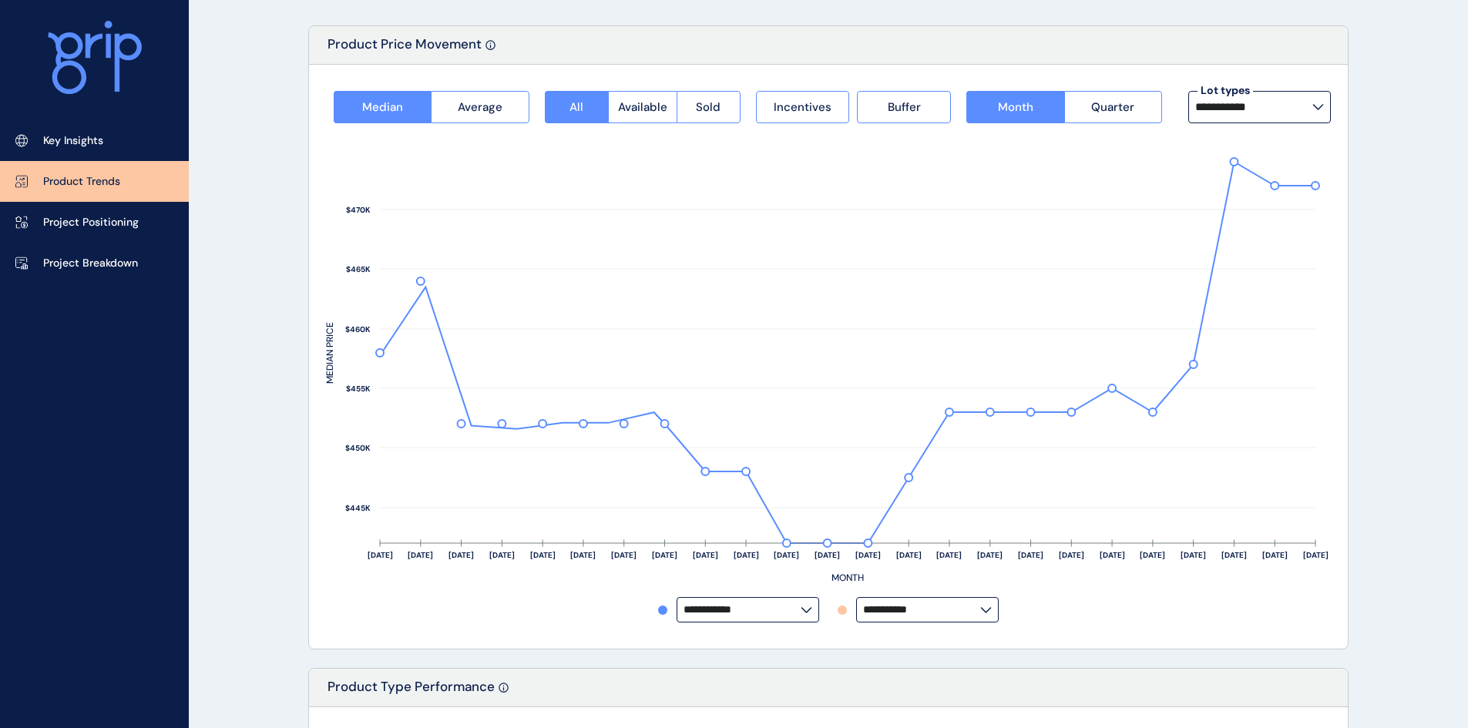
click at [801, 612] on icon at bounding box center [807, 610] width 12 height 6
click at [801, 611] on icon at bounding box center [807, 610] width 12 height 6
click at [801, 611] on input "**********" at bounding box center [742, 610] width 117 height 12
click at [1107, 113] on span "Quarter" at bounding box center [1112, 106] width 43 height 15
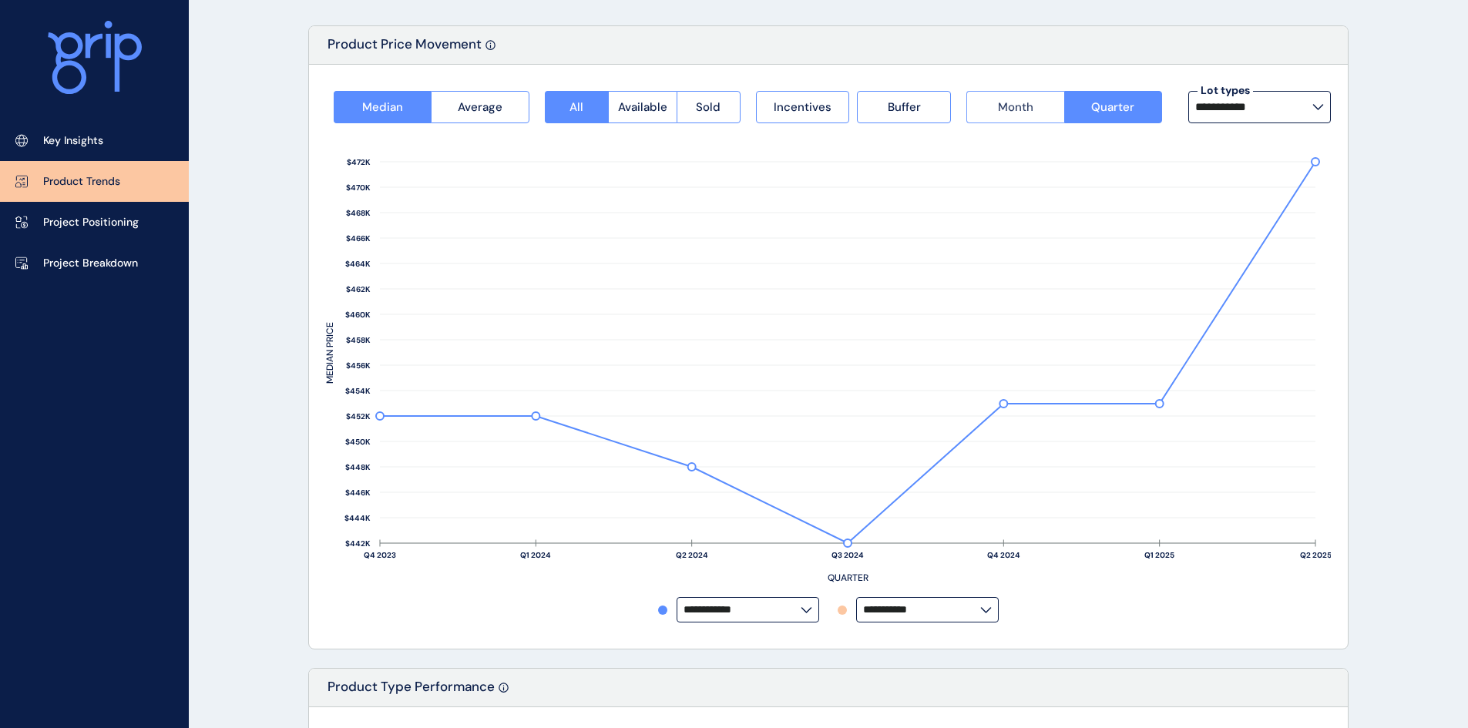
click at [1049, 109] on button "Month" at bounding box center [1014, 107] width 97 height 32
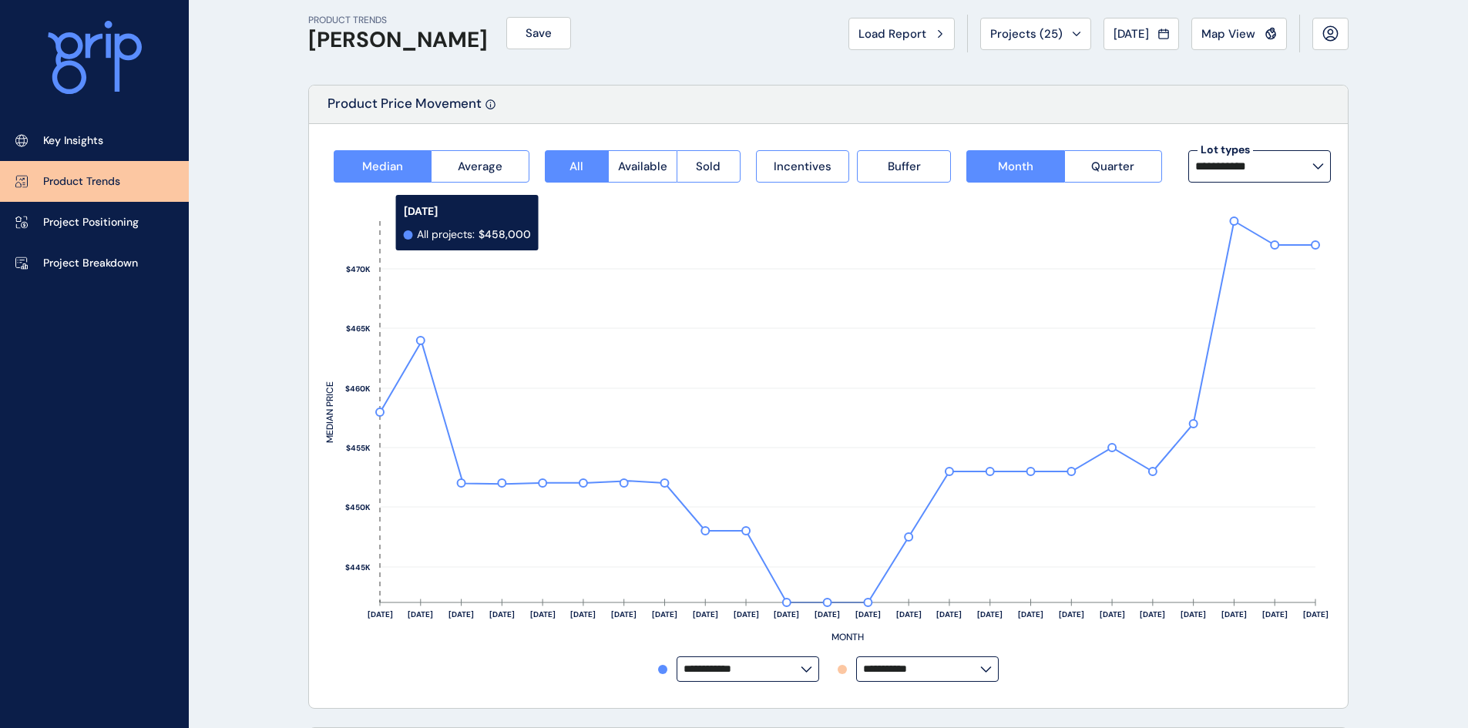
scroll to position [0, 0]
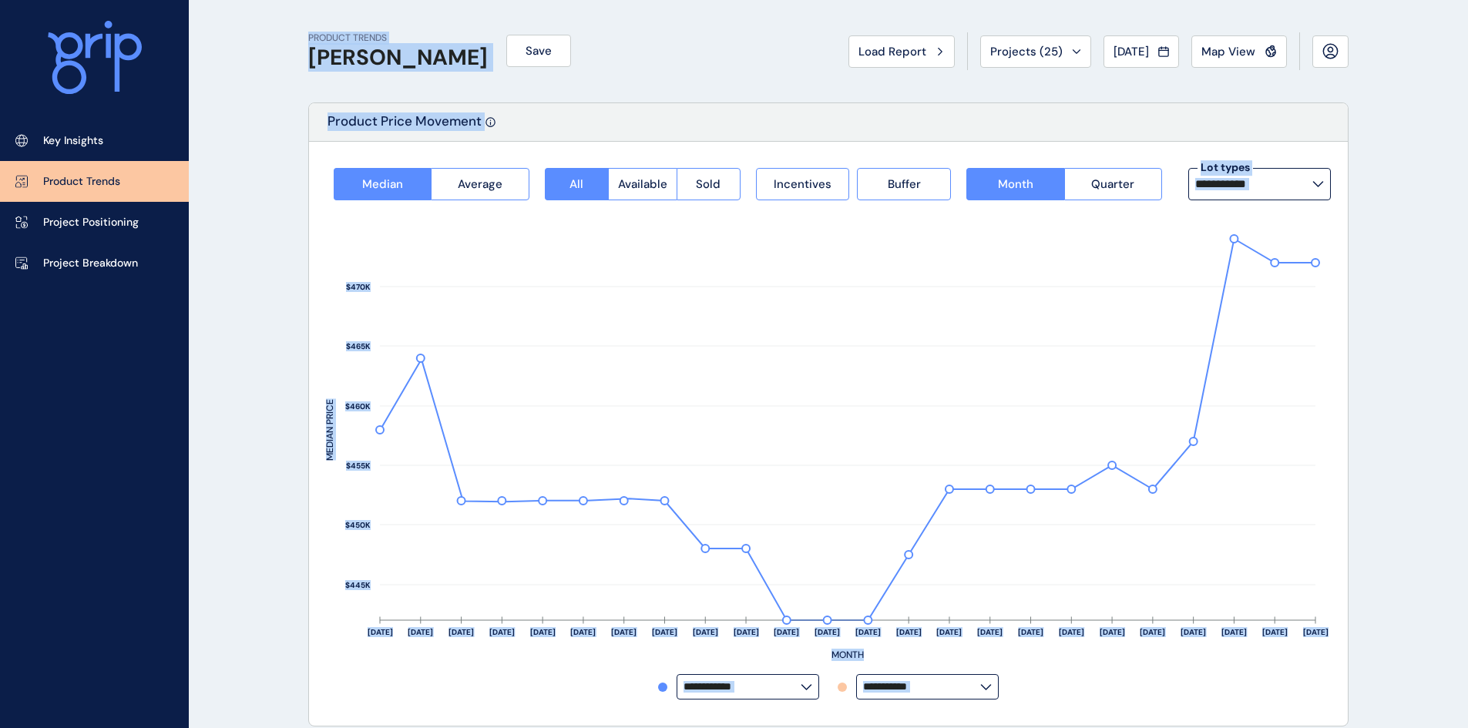
drag, startPoint x: 292, startPoint y: 23, endPoint x: 1091, endPoint y: 674, distance: 1030.8
